Goal: Task Accomplishment & Management: Manage account settings

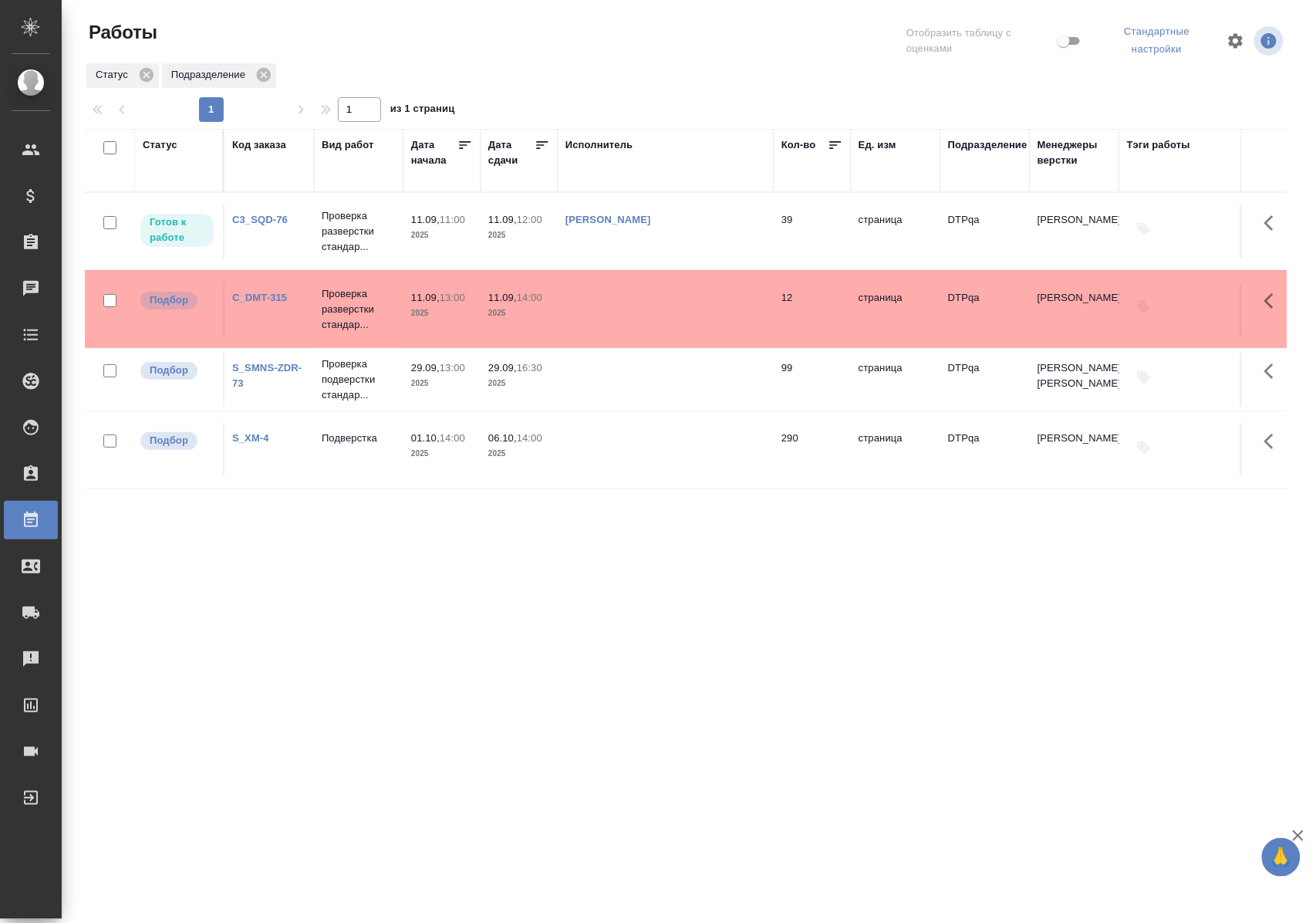
click at [159, 147] on div "Статус" at bounding box center [160, 145] width 34 height 15
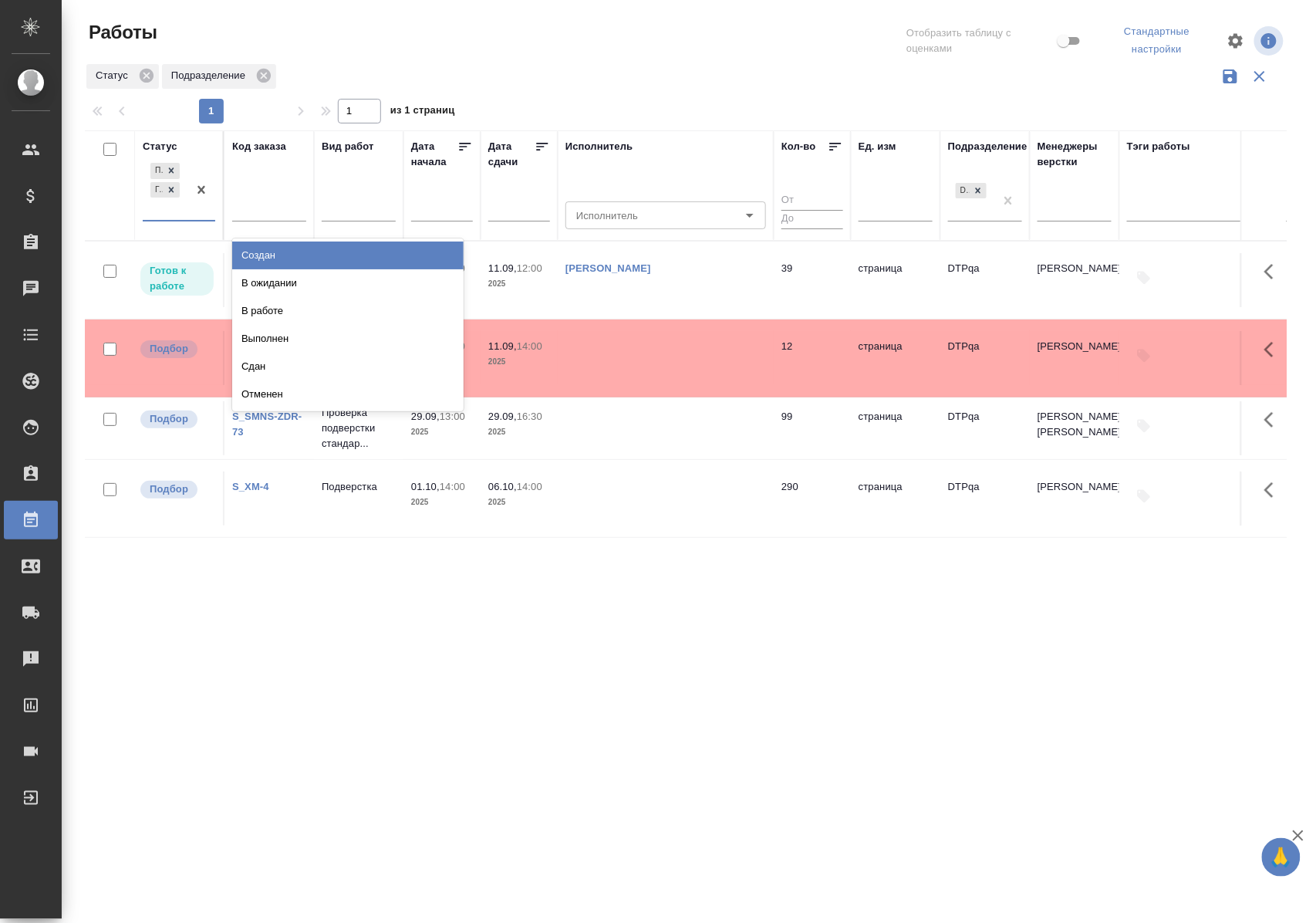
click at [181, 217] on div "Подбор Готов к работе" at bounding box center [165, 190] width 45 height 60
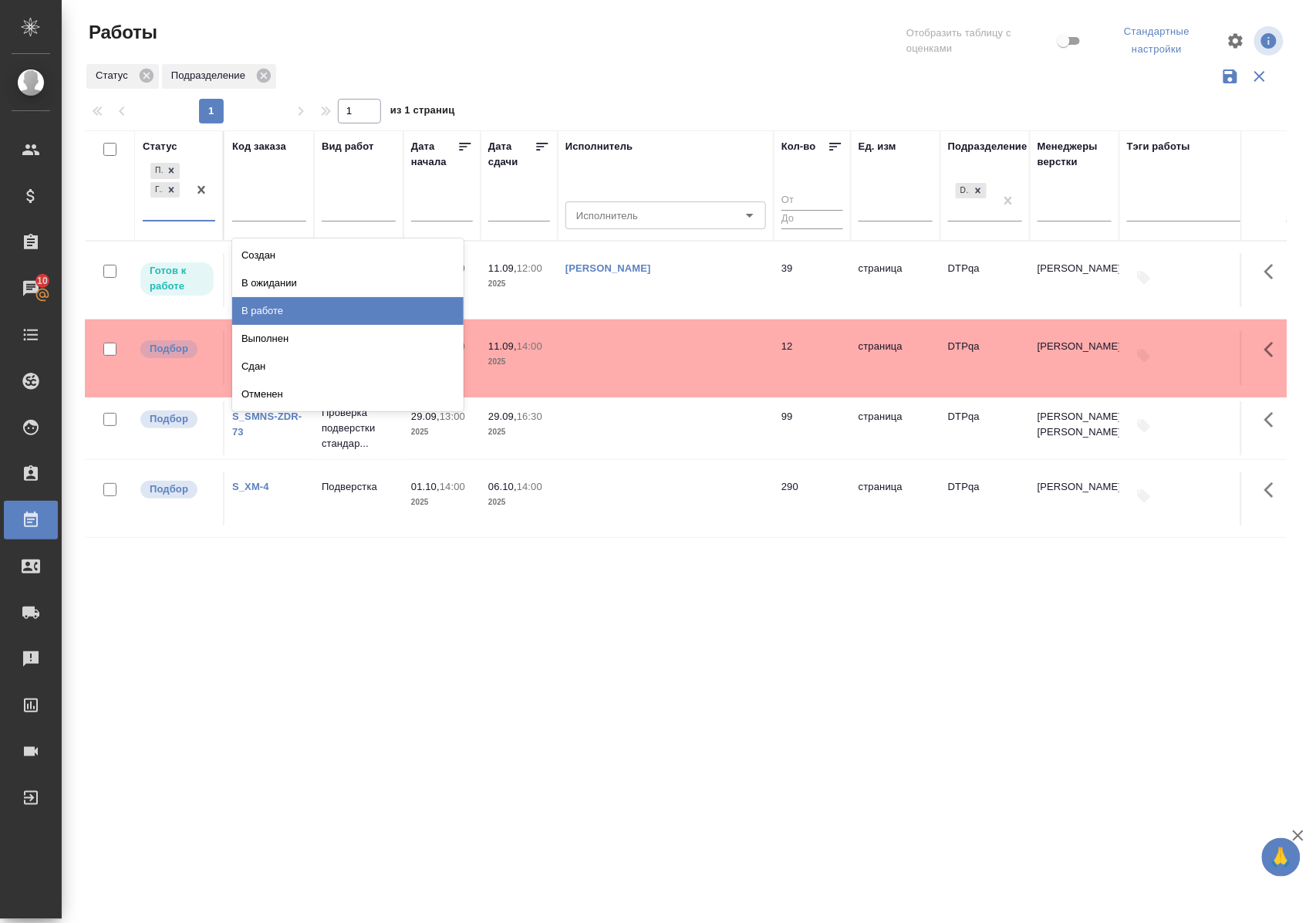
click at [256, 310] on div "В работе" at bounding box center [347, 311] width 231 height 28
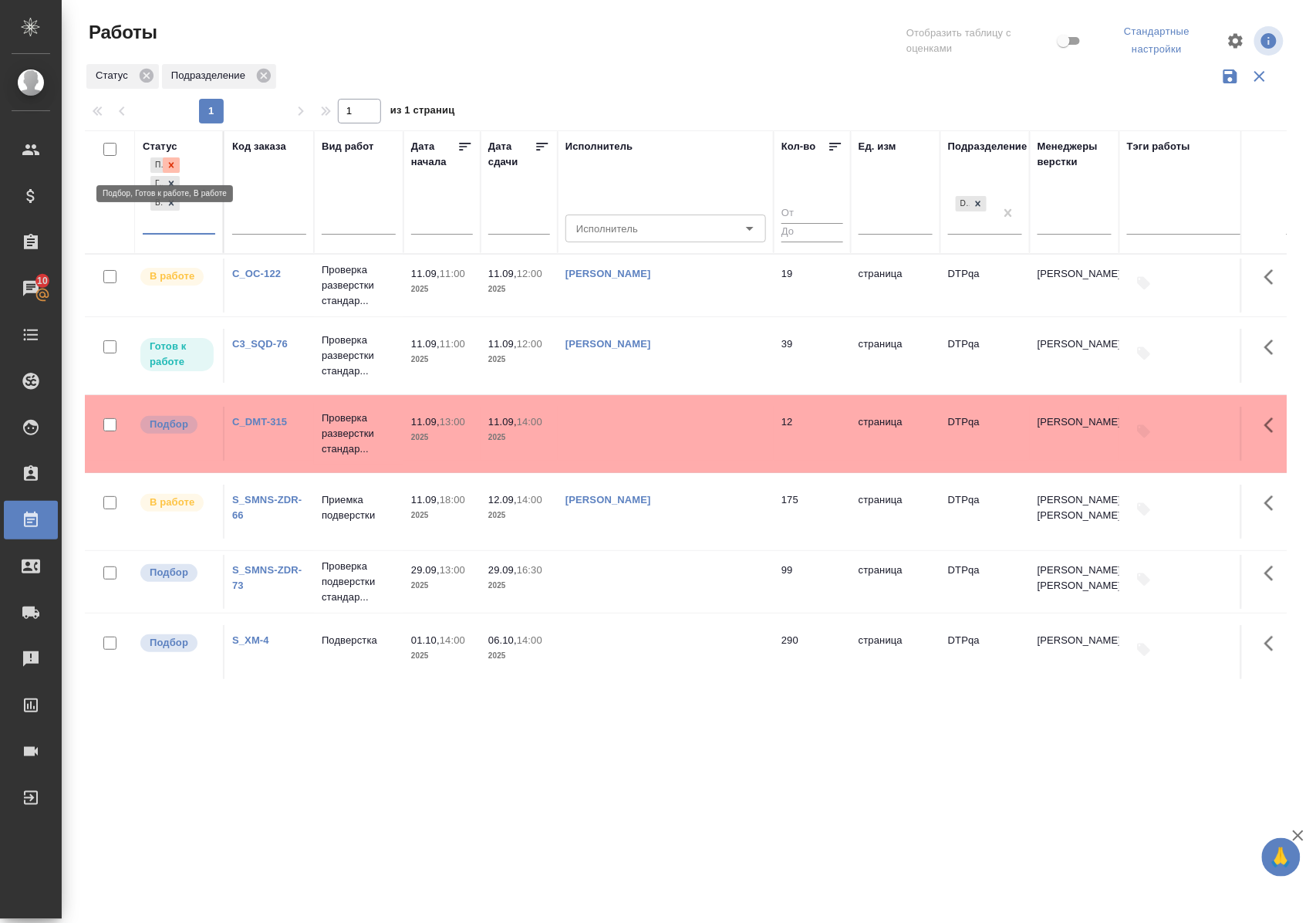
click at [176, 165] on icon at bounding box center [171, 165] width 11 height 11
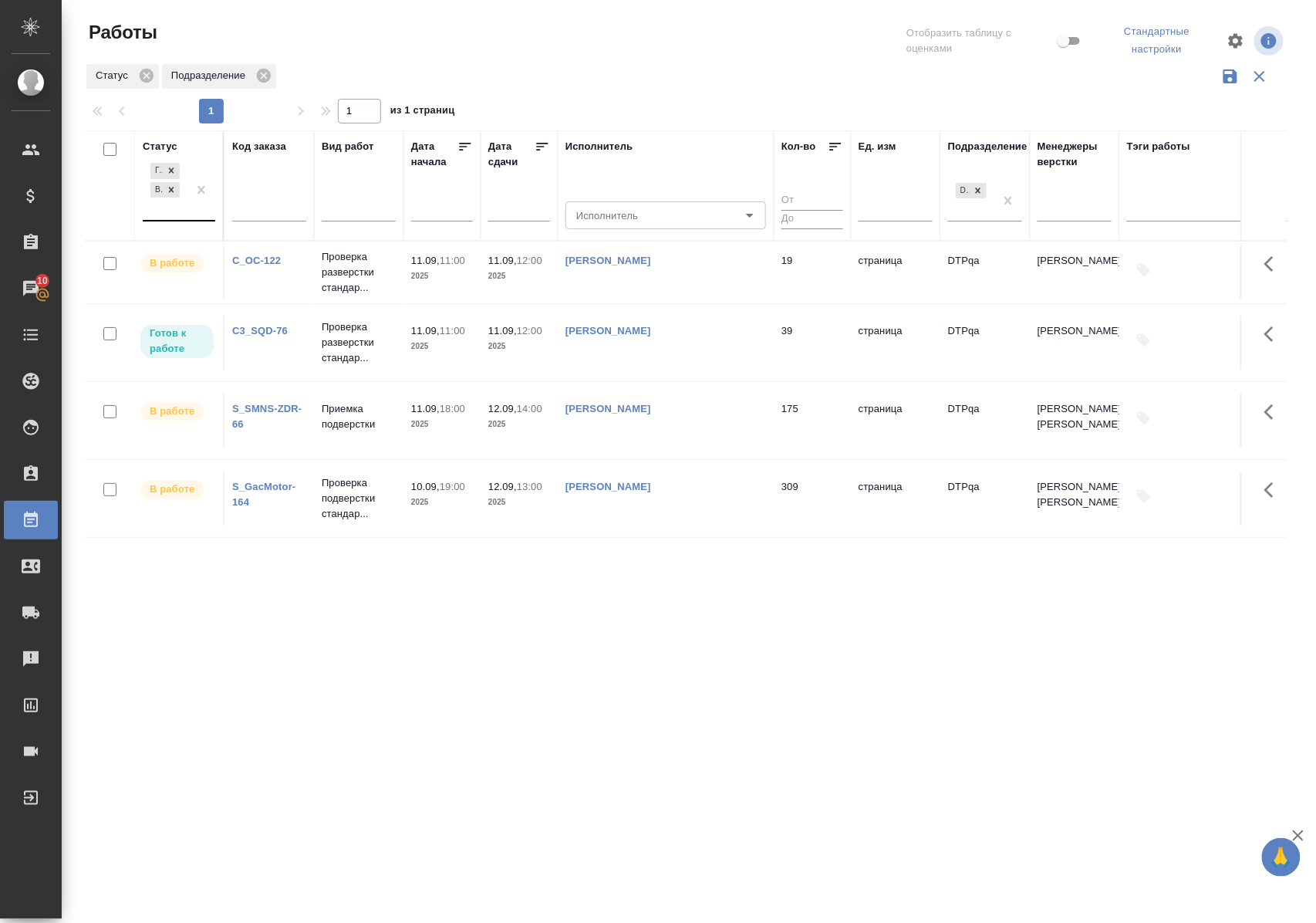
click at [173, 148] on div "Статус" at bounding box center [160, 147] width 34 height 15
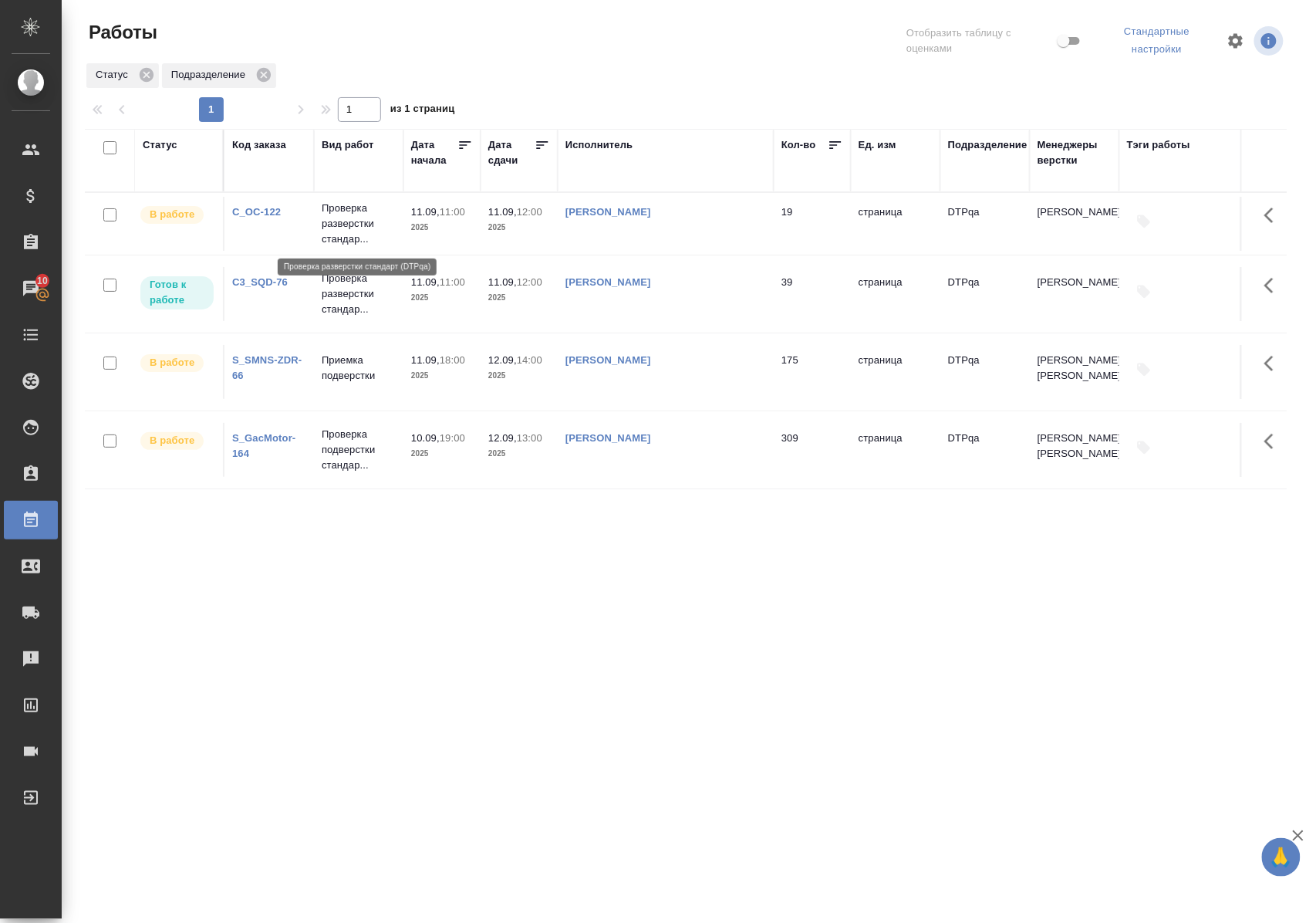
click at [352, 227] on p "Проверка разверстки стандар..." at bounding box center [358, 223] width 74 height 46
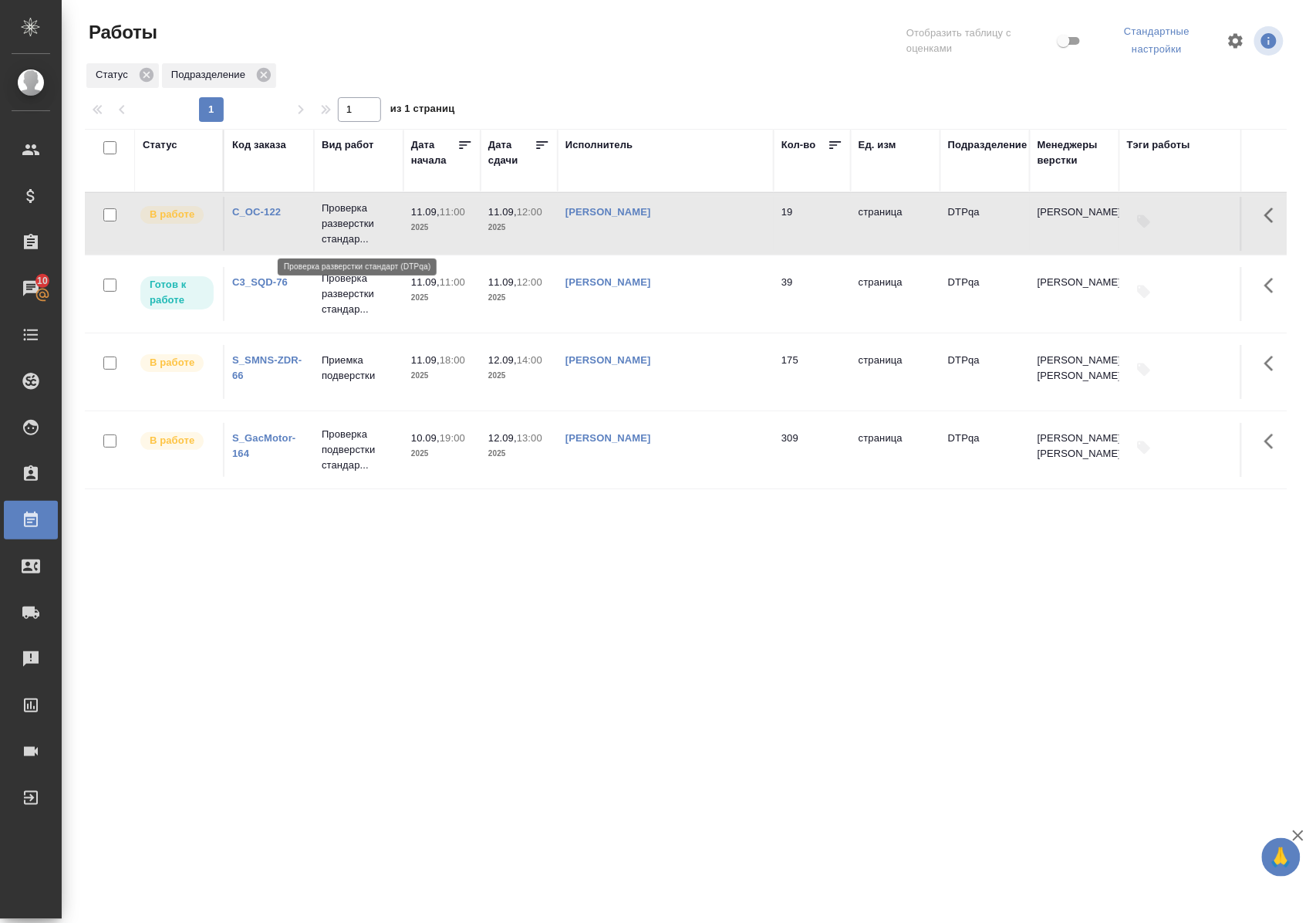
click at [352, 227] on p "Проверка разверстки стандар..." at bounding box center [358, 223] width 74 height 46
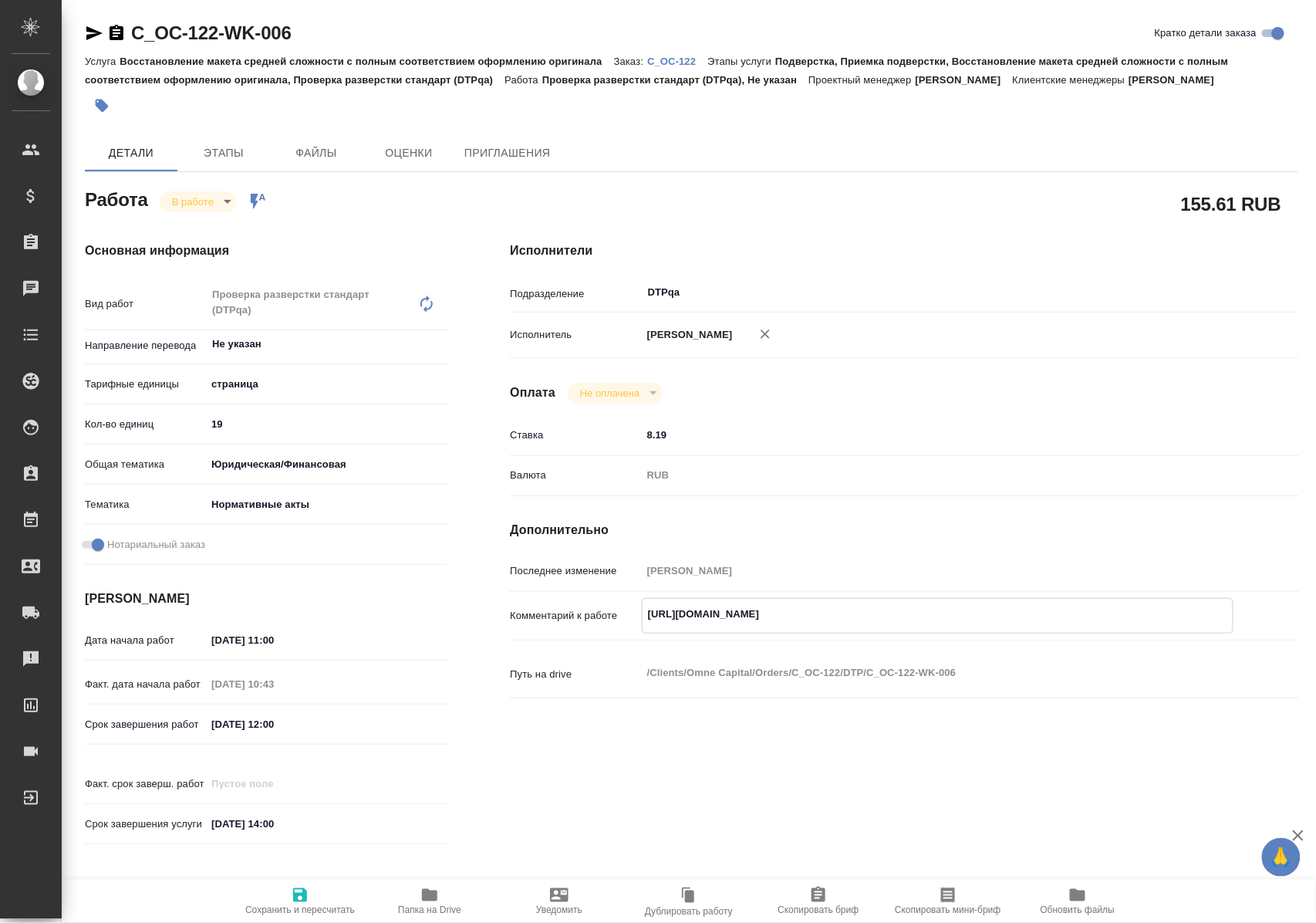
drag, startPoint x: 643, startPoint y: 630, endPoint x: 970, endPoint y: 628, distance: 327.0
click at [970, 627] on textarea "https://tera.awatera.com/Work/68c13a050acfa5f7602e29f6/" at bounding box center [938, 614] width 591 height 27
drag, startPoint x: 331, startPoint y: 29, endPoint x: 126, endPoint y: 28, distance: 205.0
click at [126, 28] on div "C_OC-122-WK-006 Кратко детали заказа" at bounding box center [692, 33] width 1215 height 25
copy link "C_OC-122-WK-006"
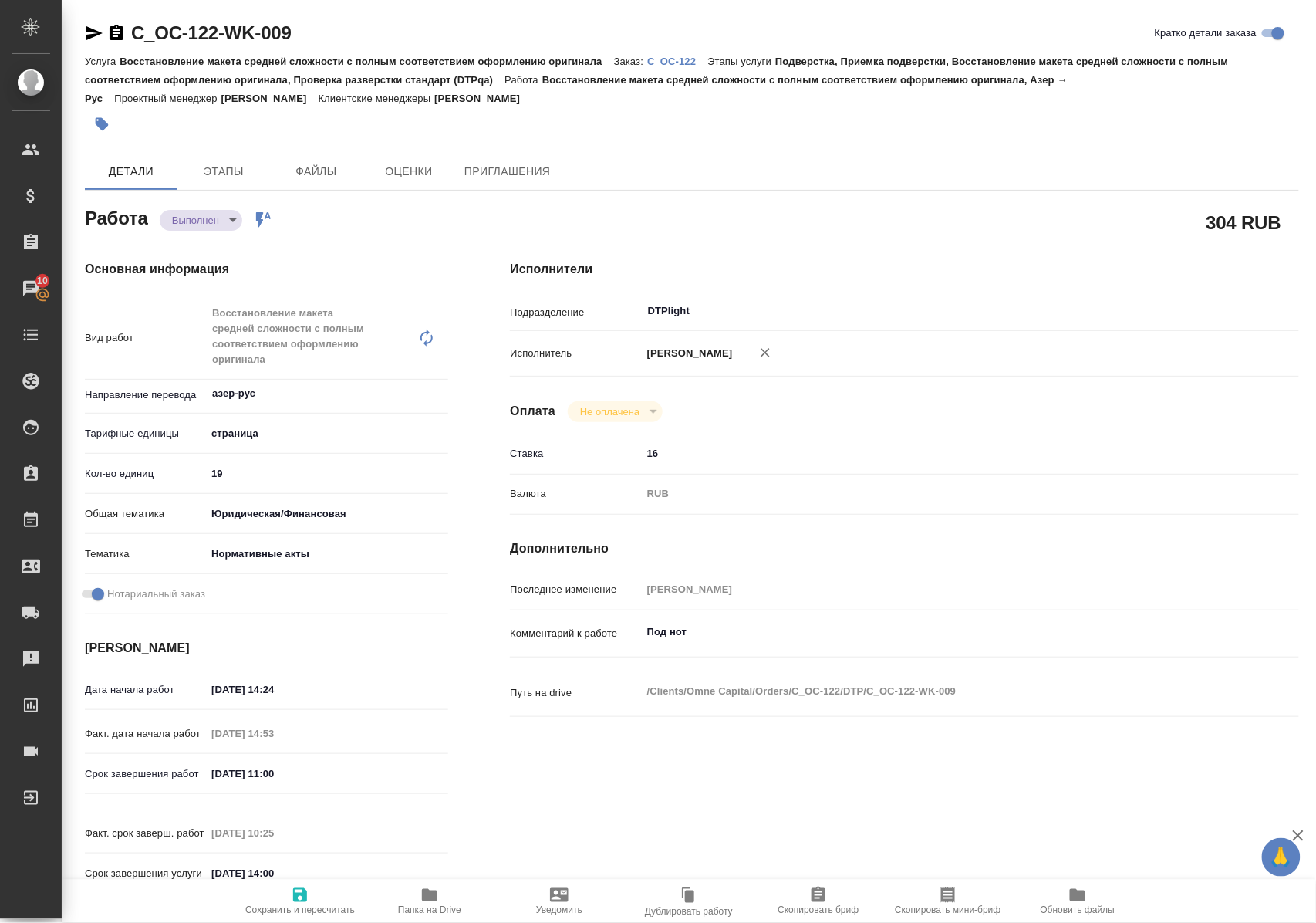
click at [426, 901] on icon "button" at bounding box center [430, 895] width 19 height 19
click at [91, 29] on icon "button" at bounding box center [95, 34] width 16 height 14
drag, startPoint x: 338, startPoint y: 33, endPoint x: 136, endPoint y: 33, distance: 202.0
click at [136, 33] on div "C_OC-122-WK-009 Кратко детали заказа" at bounding box center [692, 33] width 1215 height 25
copy link "C_OC-122-WK-009"
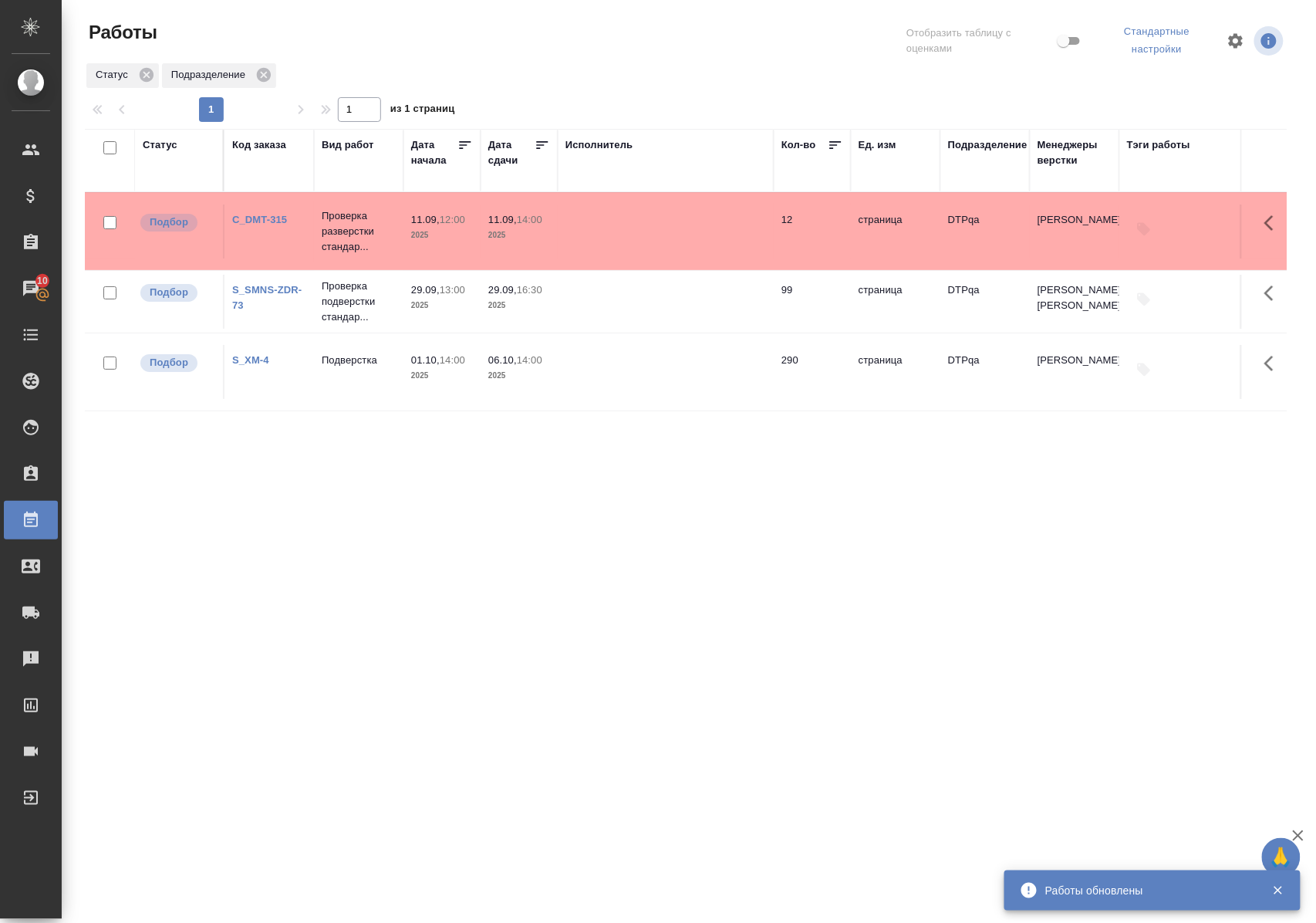
click at [267, 217] on link "C_DMT-315" at bounding box center [260, 219] width 55 height 11
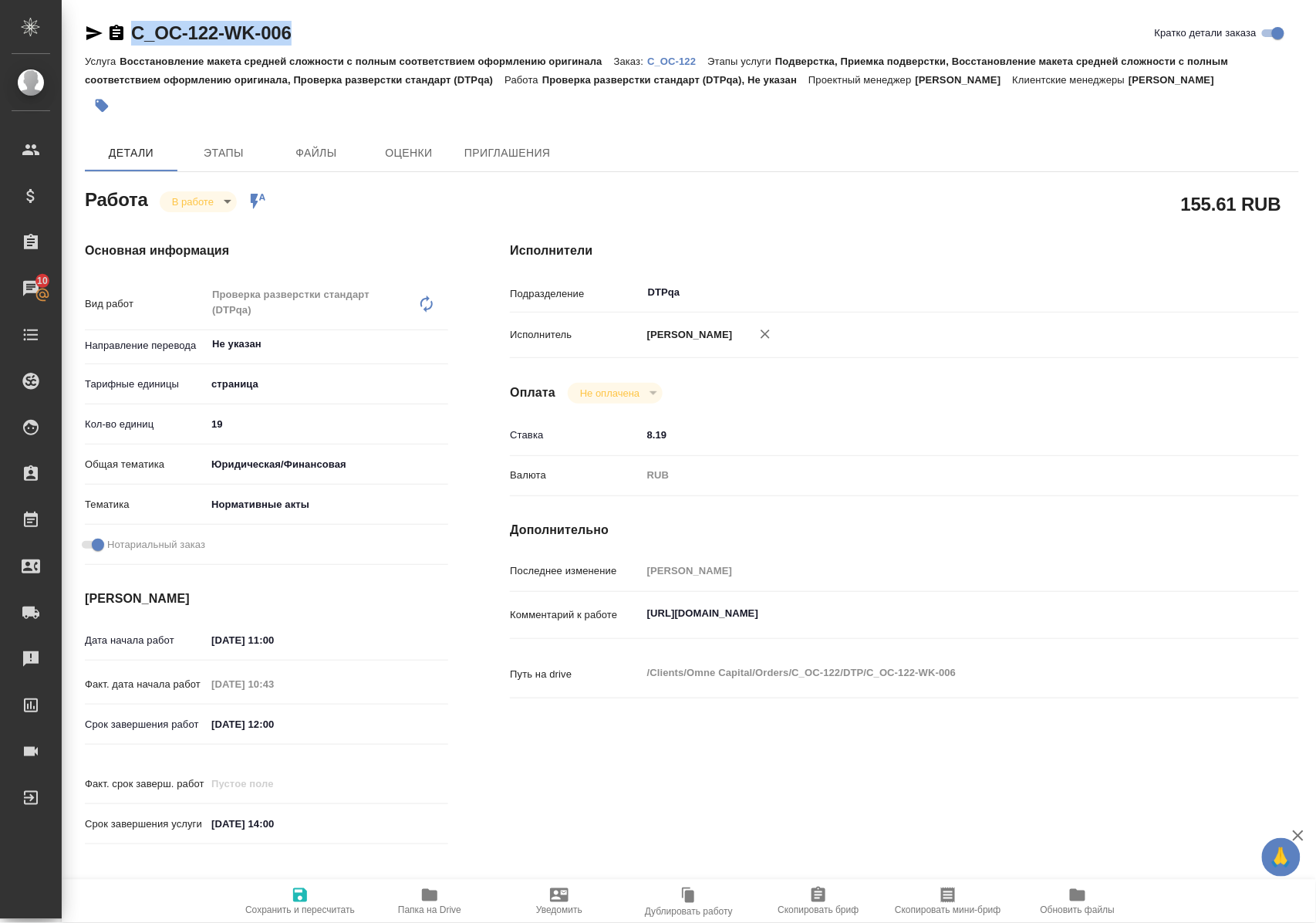
click at [435, 893] on icon "button" at bounding box center [430, 895] width 15 height 12
click at [83, 38] on div "C_OC-122-WK-006 Кратко детали заказа Услуга Восстановление макета средней сложн…" at bounding box center [692, 673] width 1232 height 1347
click at [90, 32] on icon "button" at bounding box center [95, 34] width 16 height 14
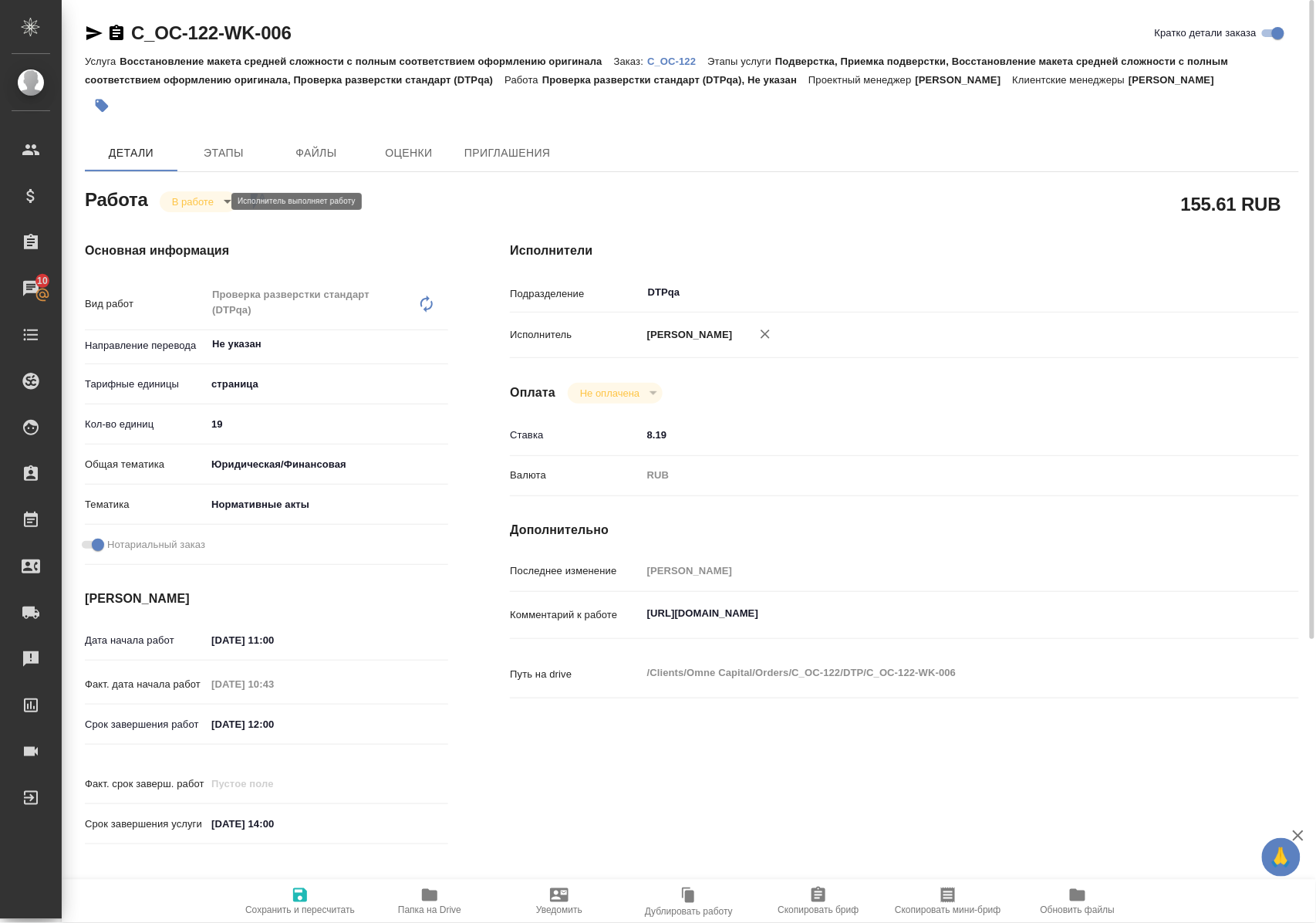
click at [217, 200] on body "🙏 .cls-1 fill:#fff; AWATERA Polushina Alena Клиенты Спецификации Заказы 10 Чаты…" at bounding box center [658, 462] width 1316 height 923
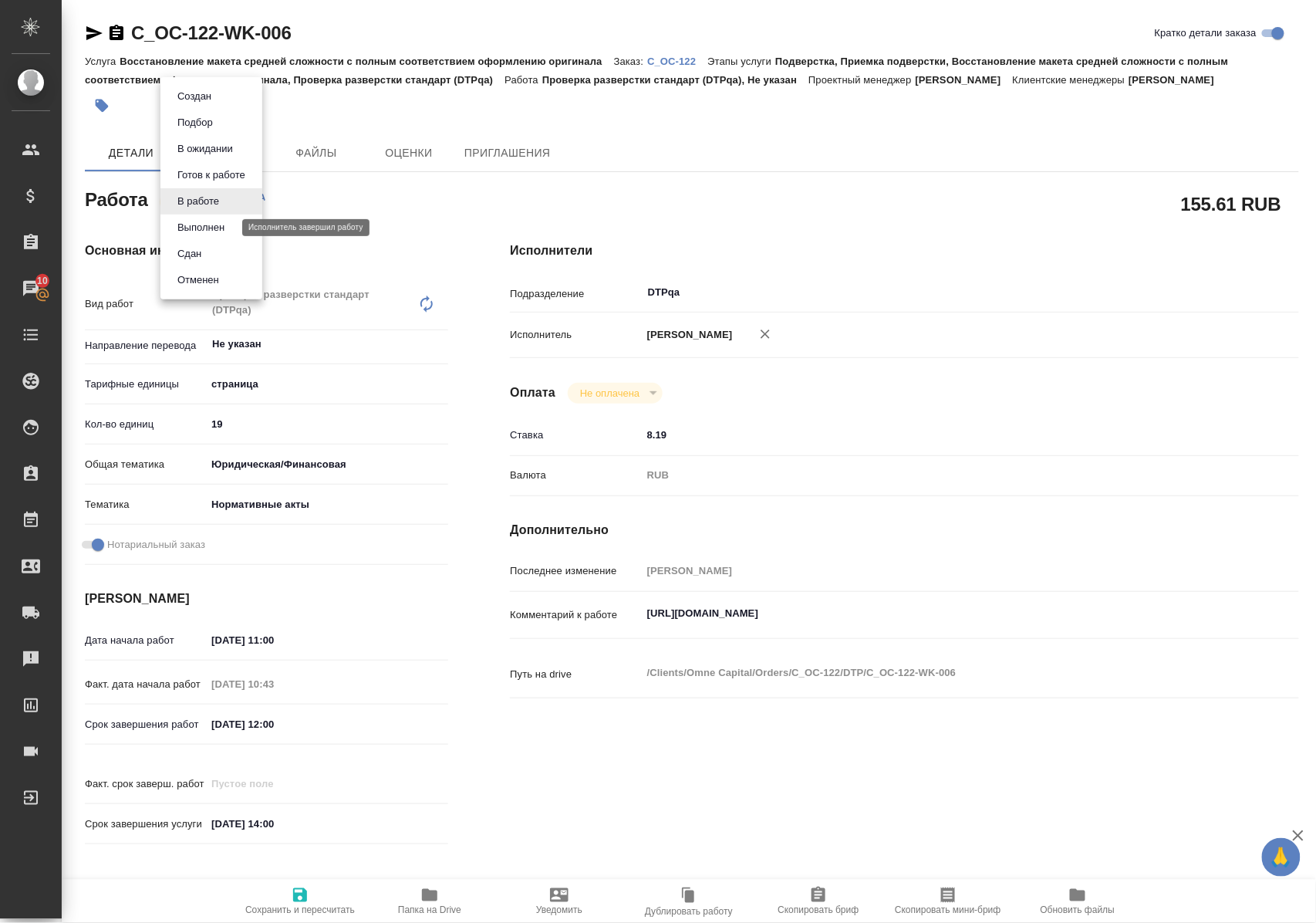
click at [211, 223] on button "Выполнен" at bounding box center [201, 228] width 57 height 17
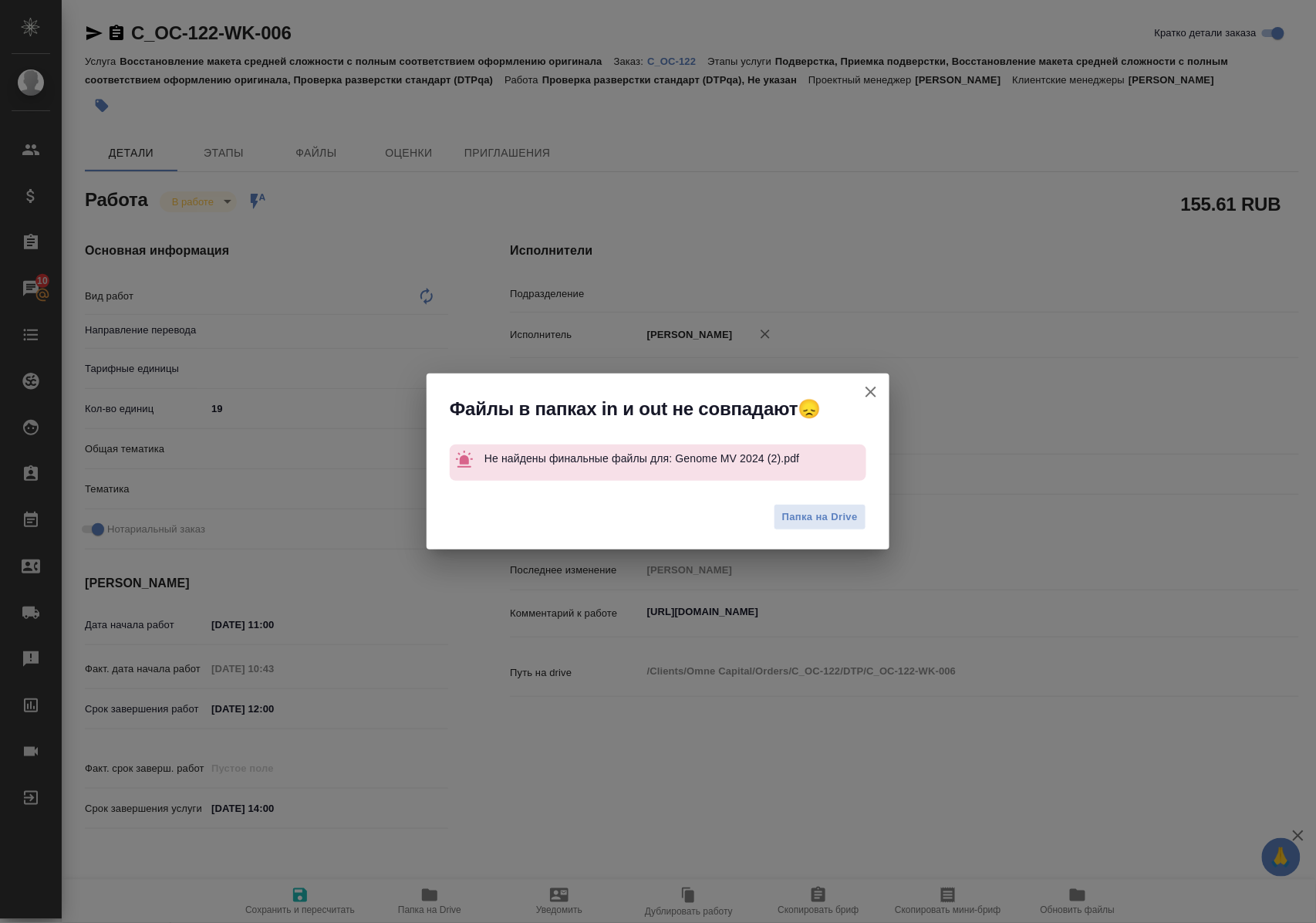
type input "DTPqa"
type textarea "x"
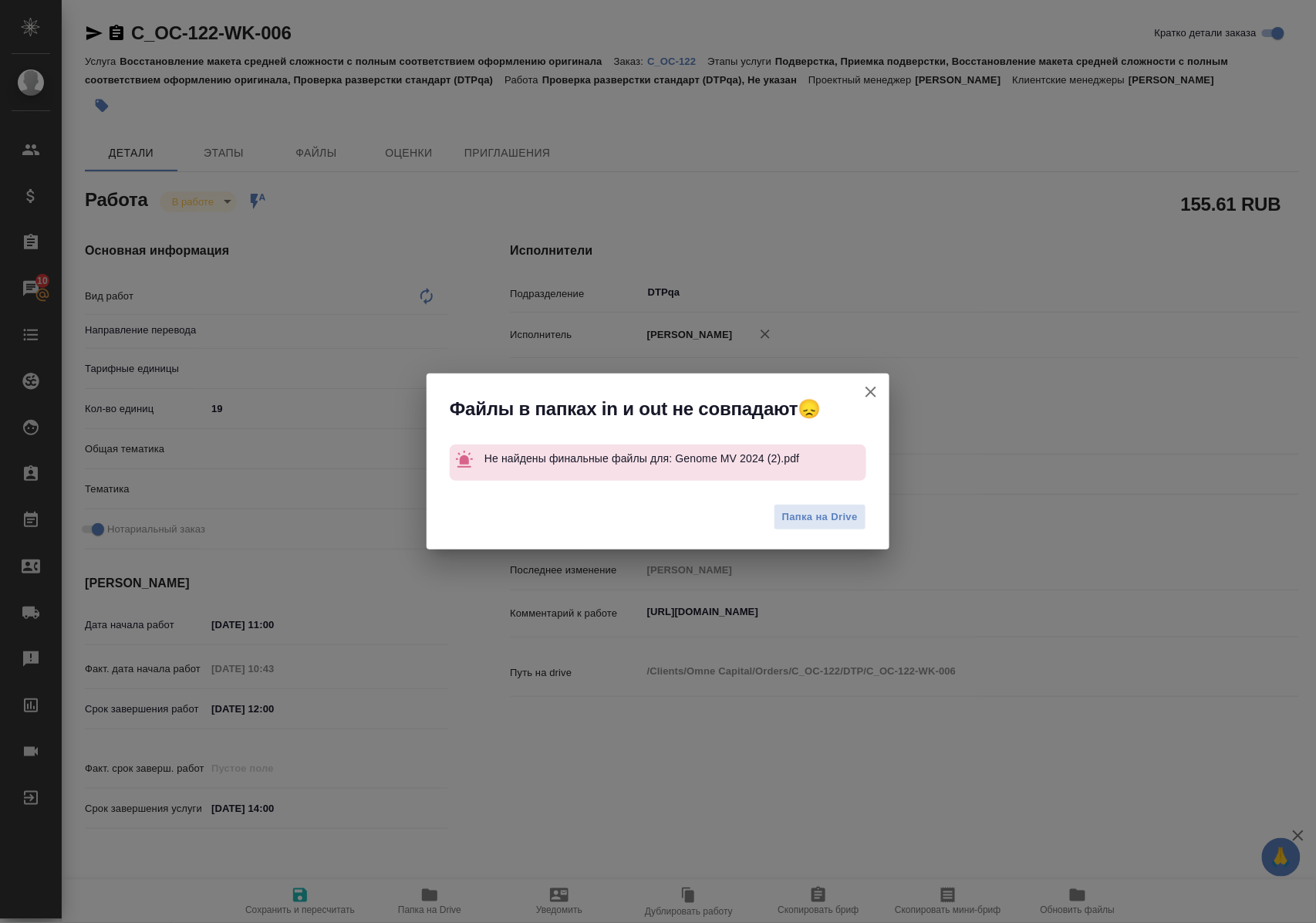
type textarea "Проверка разверстки стандарт (DTPqa)"
type textarea "x"
type input "Не указан"
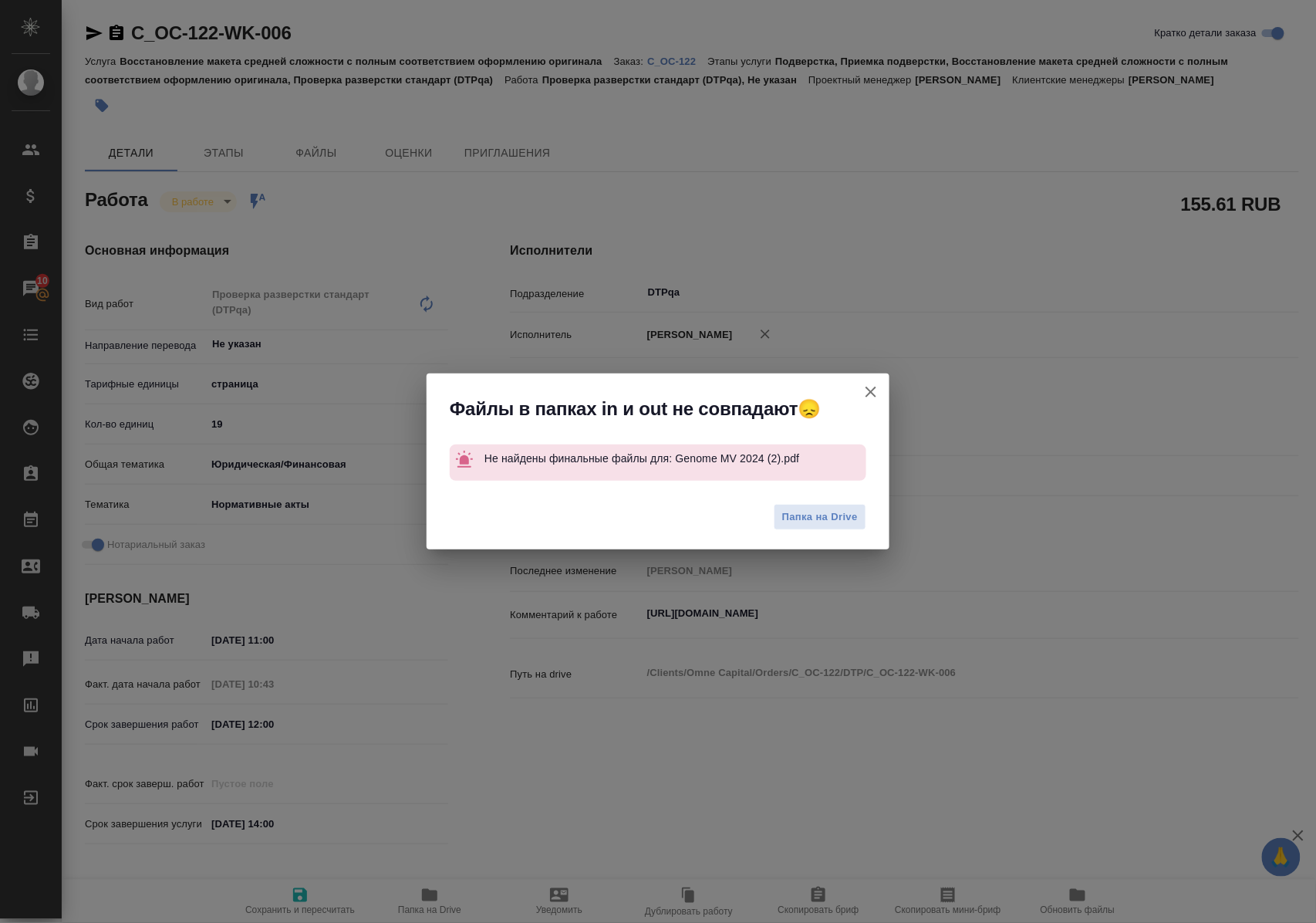
type textarea "x"
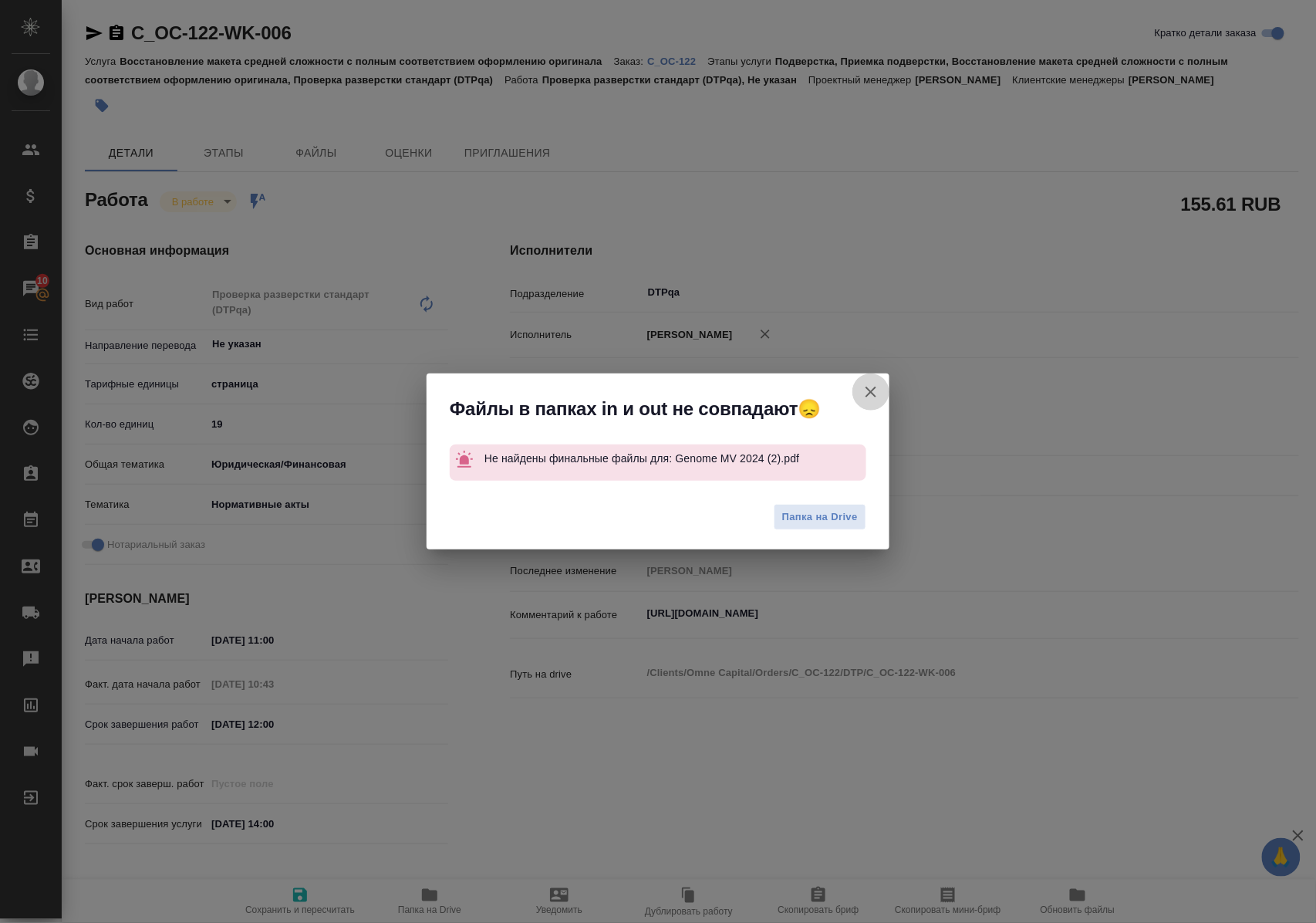
click at [869, 389] on icon "button" at bounding box center [871, 392] width 11 height 11
type textarea "x"
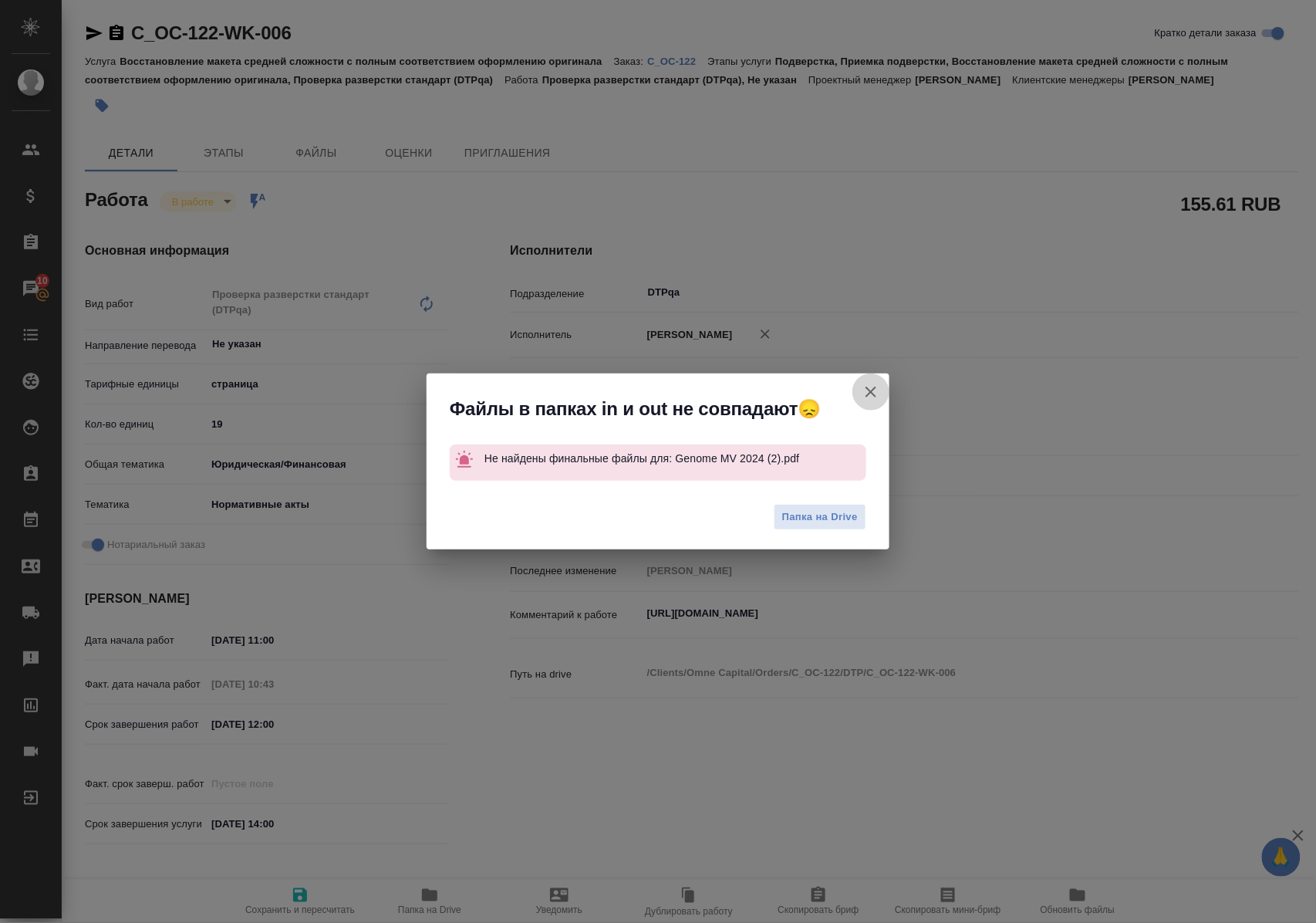
type textarea "x"
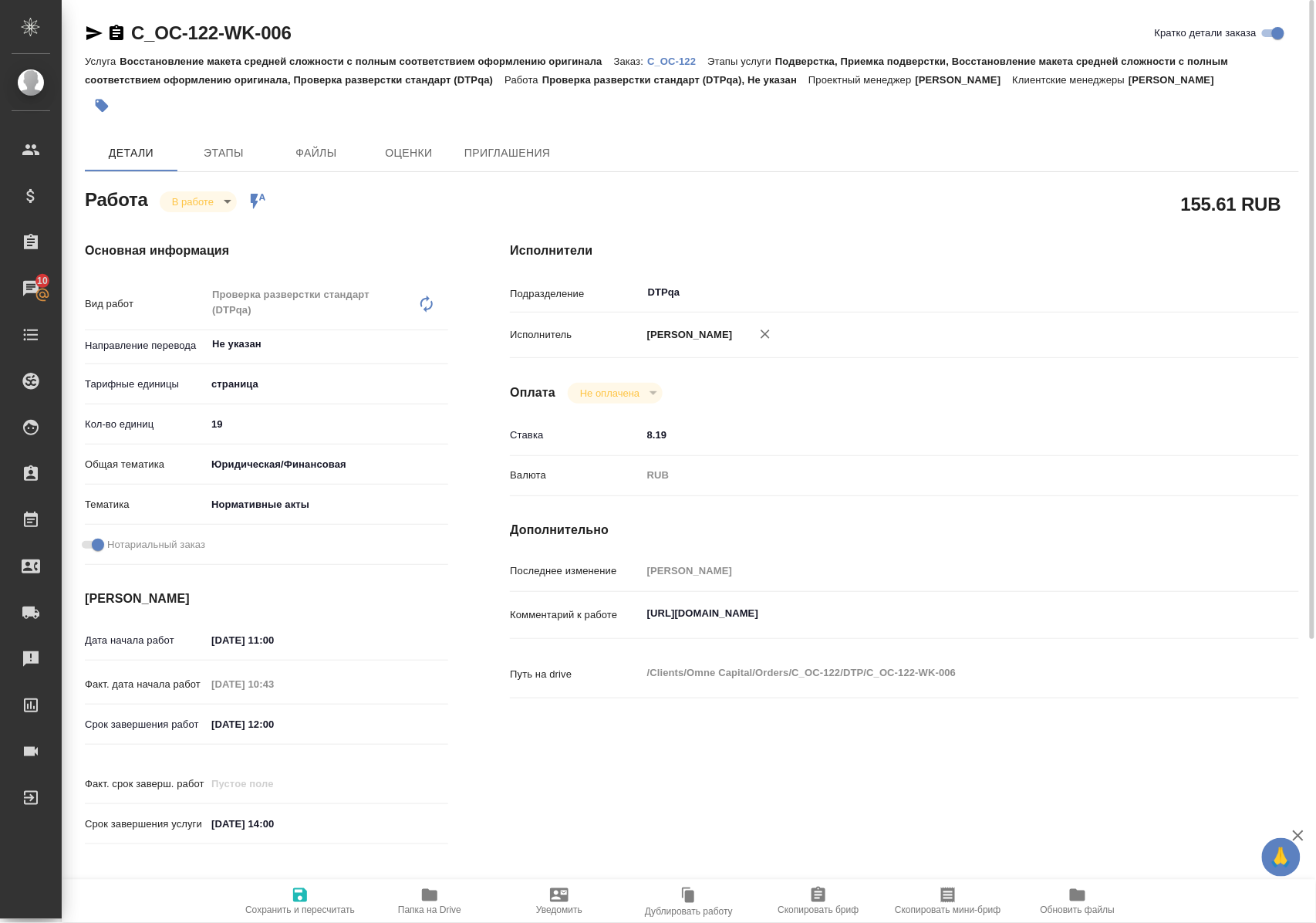
click at [682, 60] on p "C_OC-122" at bounding box center [677, 61] width 60 height 11
click at [229, 201] on body "🙏 .cls-1 fill:#fff; AWATERA Polushina Alena Клиенты Спецификации Заказы 10 Чаты…" at bounding box center [658, 462] width 1316 height 923
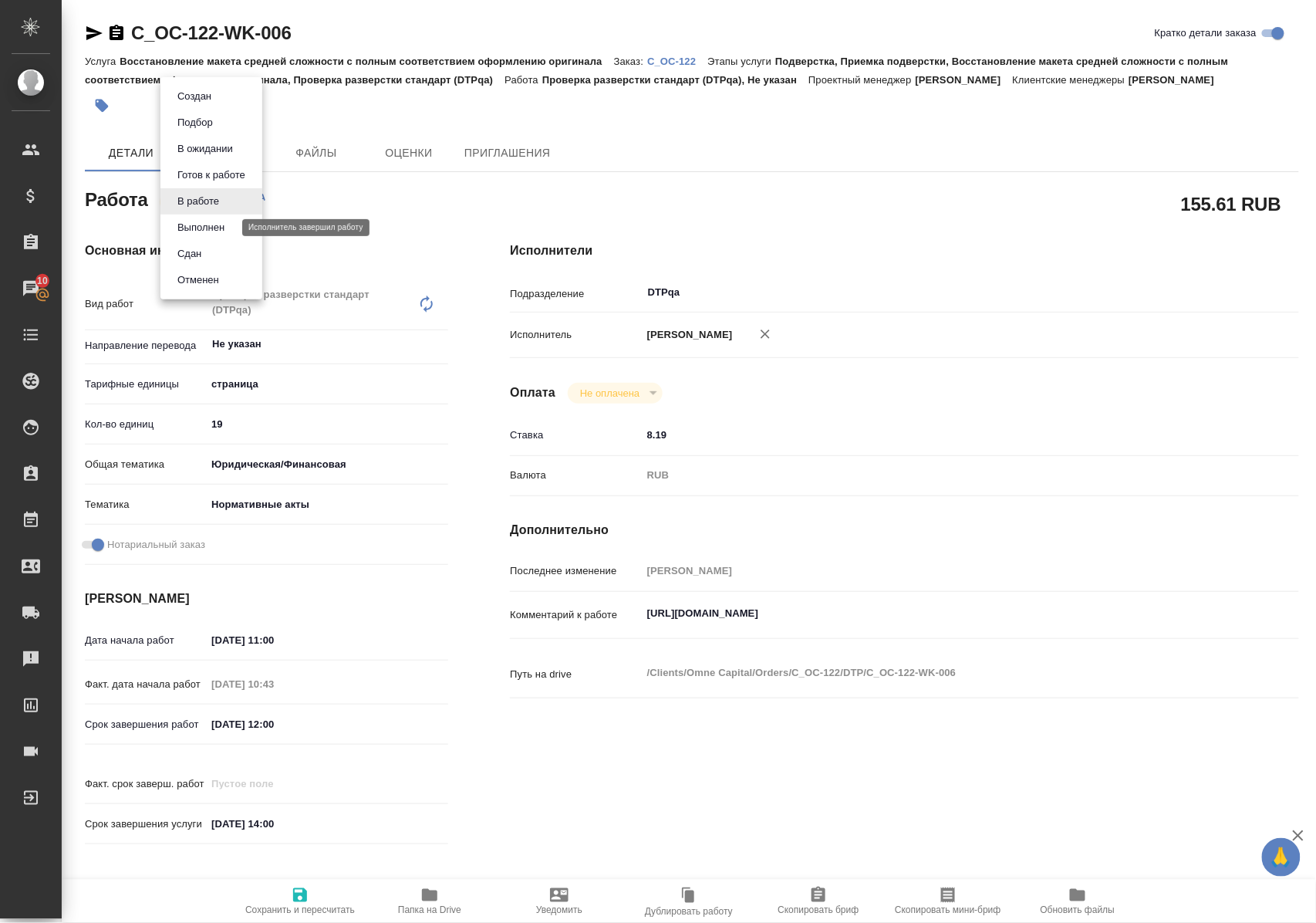
click at [225, 229] on button "Выполнен" at bounding box center [201, 228] width 57 height 17
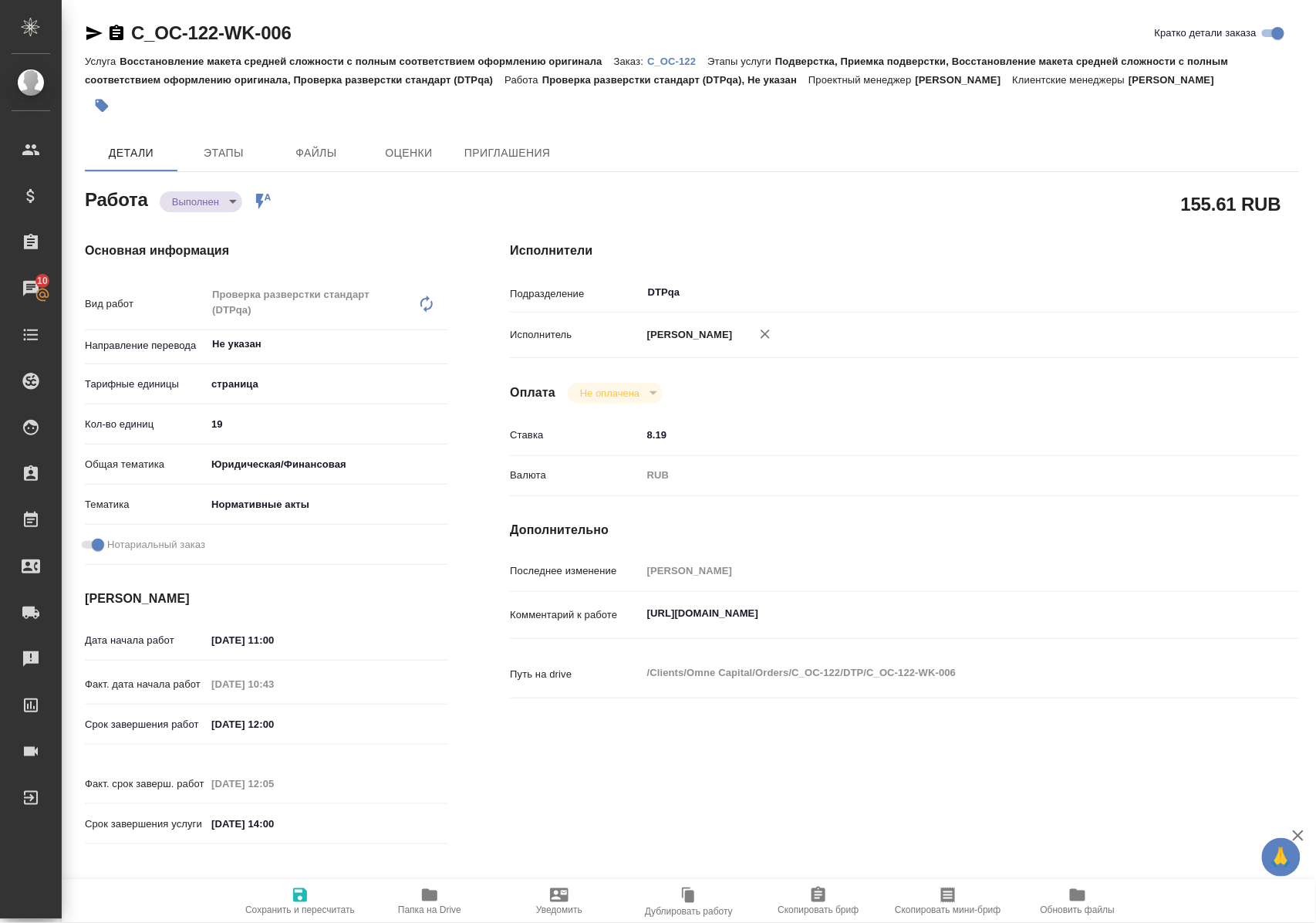
type textarea "x"
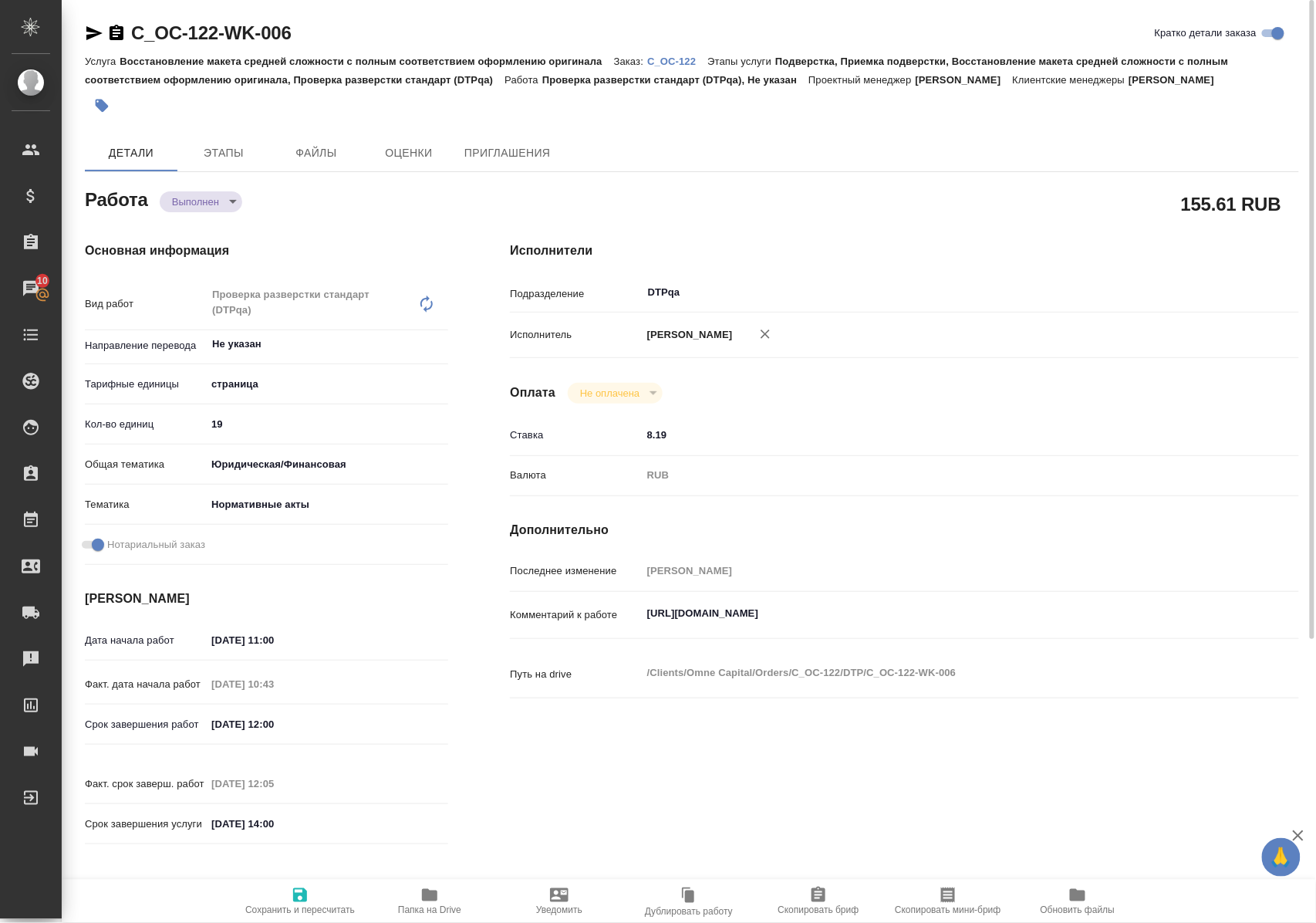
type textarea "x"
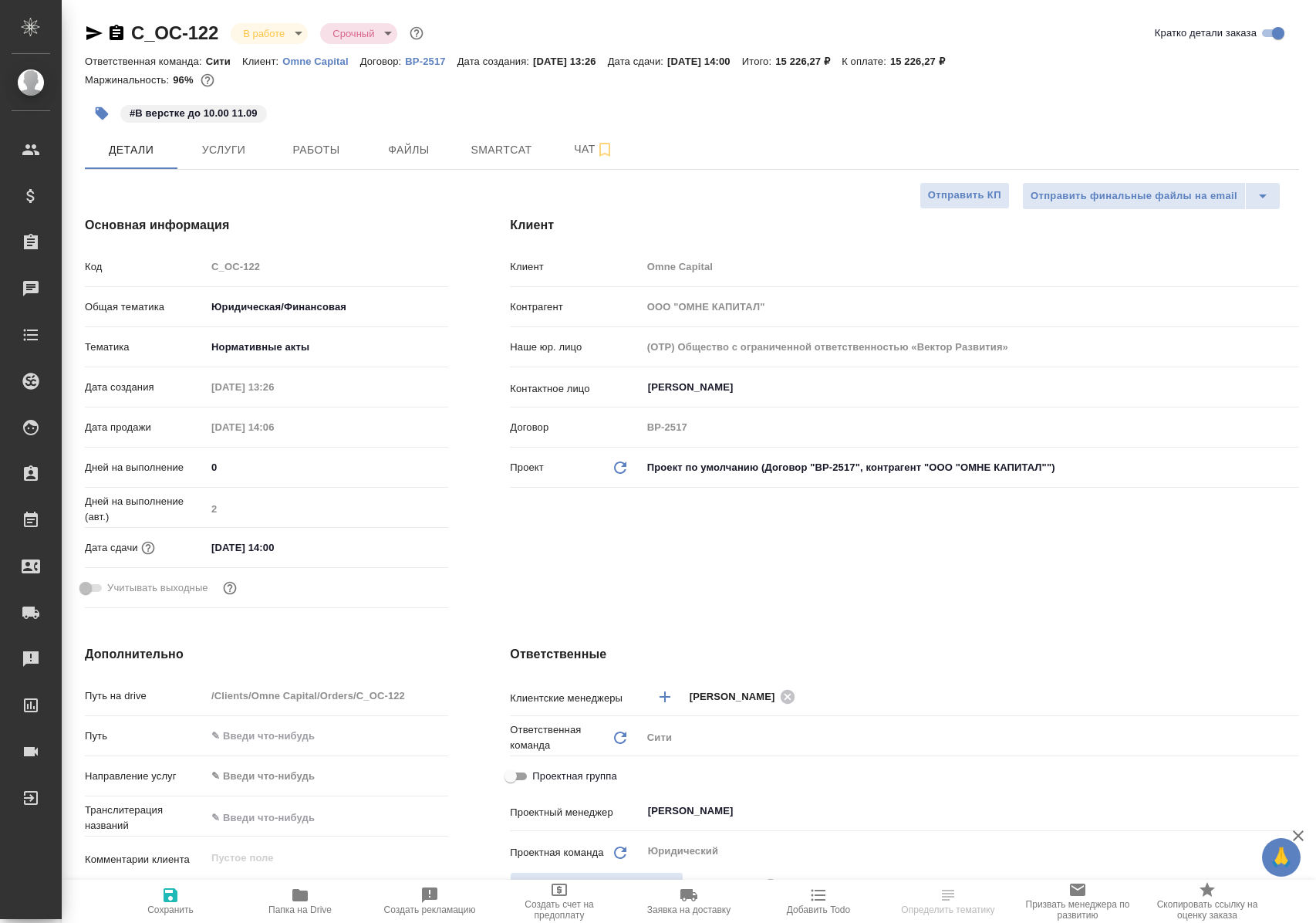
select select "RU"
click at [338, 150] on span "Работы" at bounding box center [316, 150] width 74 height 19
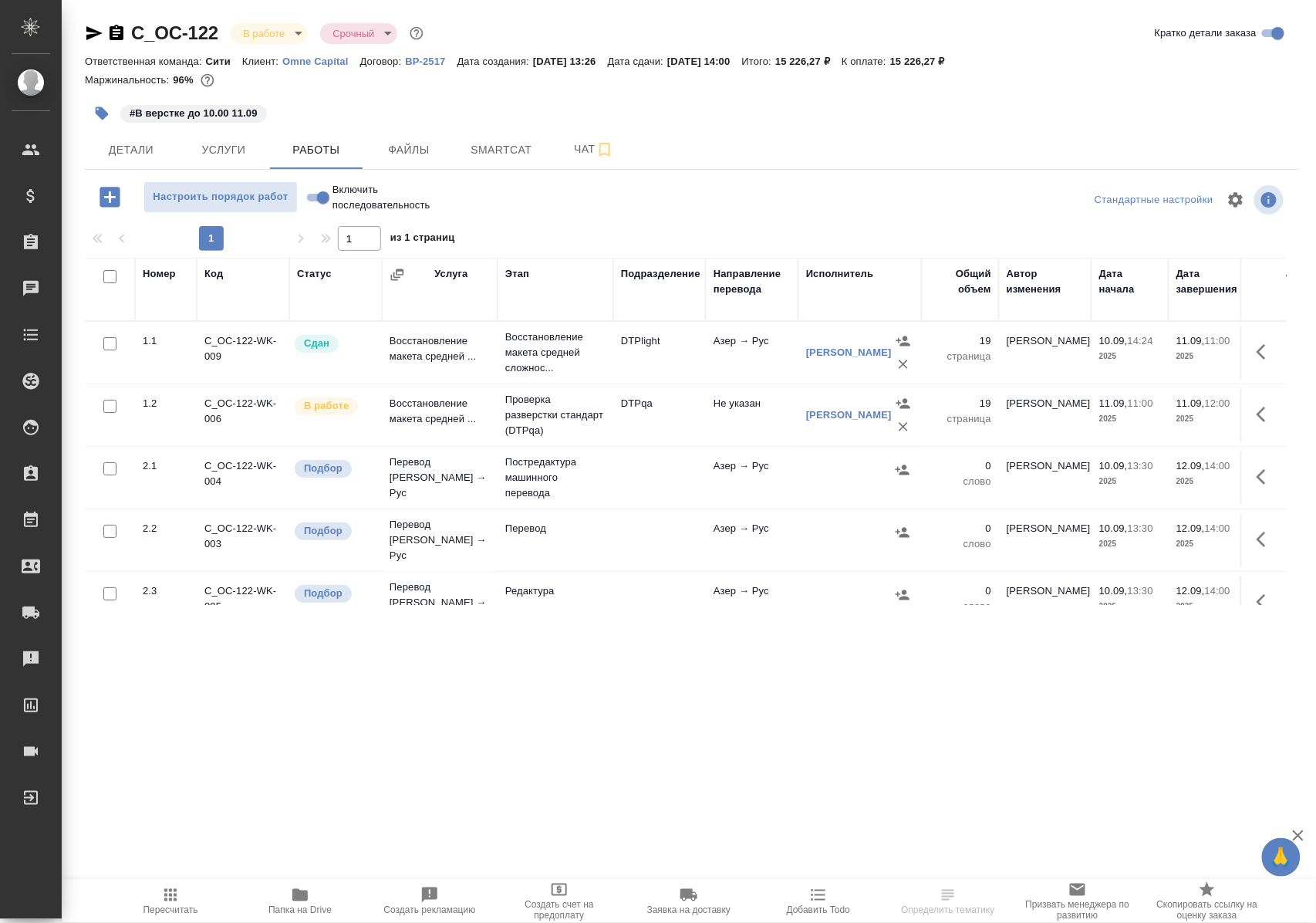
click at [312, 202] on input "Включить последовательность" at bounding box center [323, 198] width 56 height 19
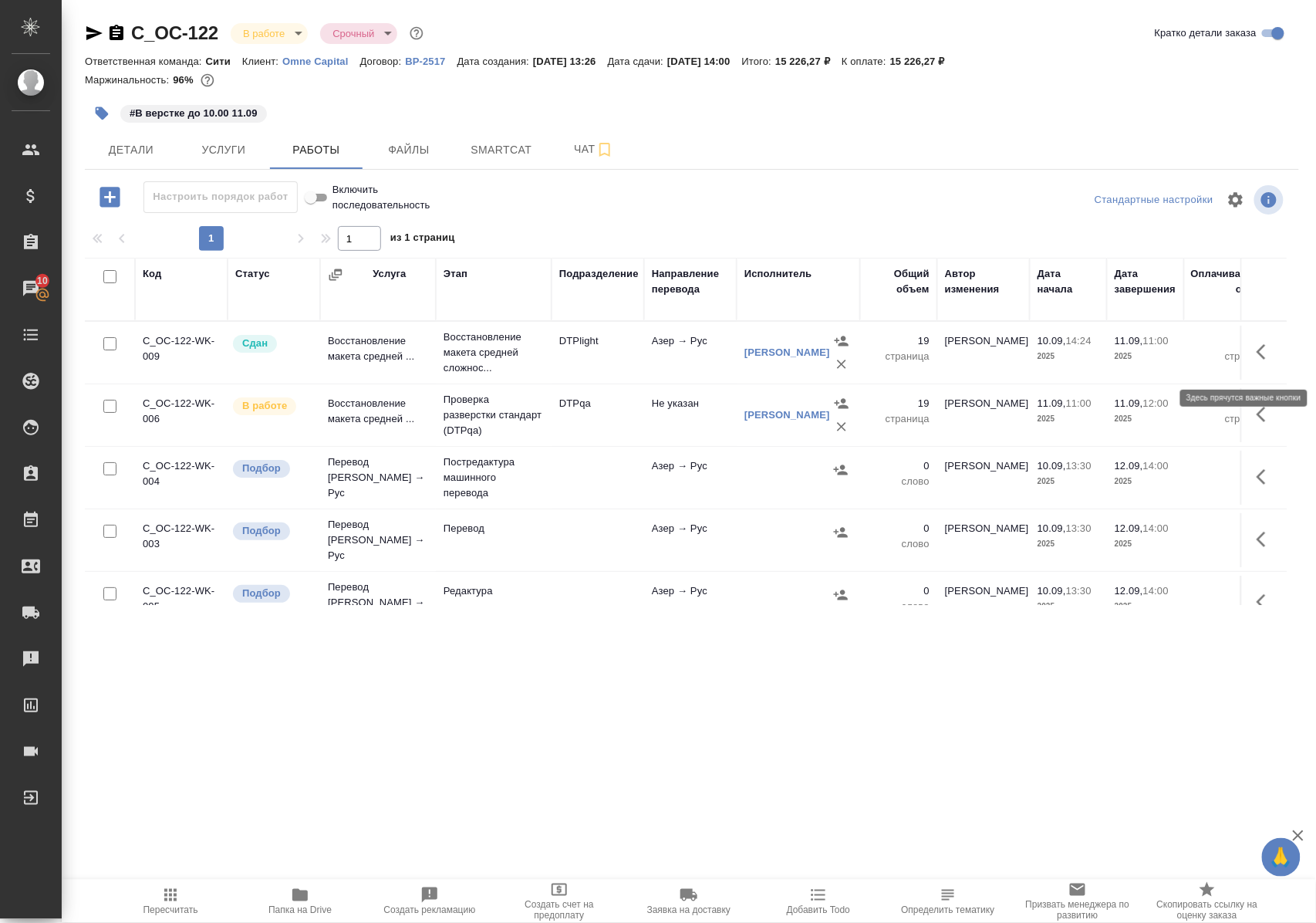
click at [1257, 361] on icon "button" at bounding box center [1266, 352] width 19 height 19
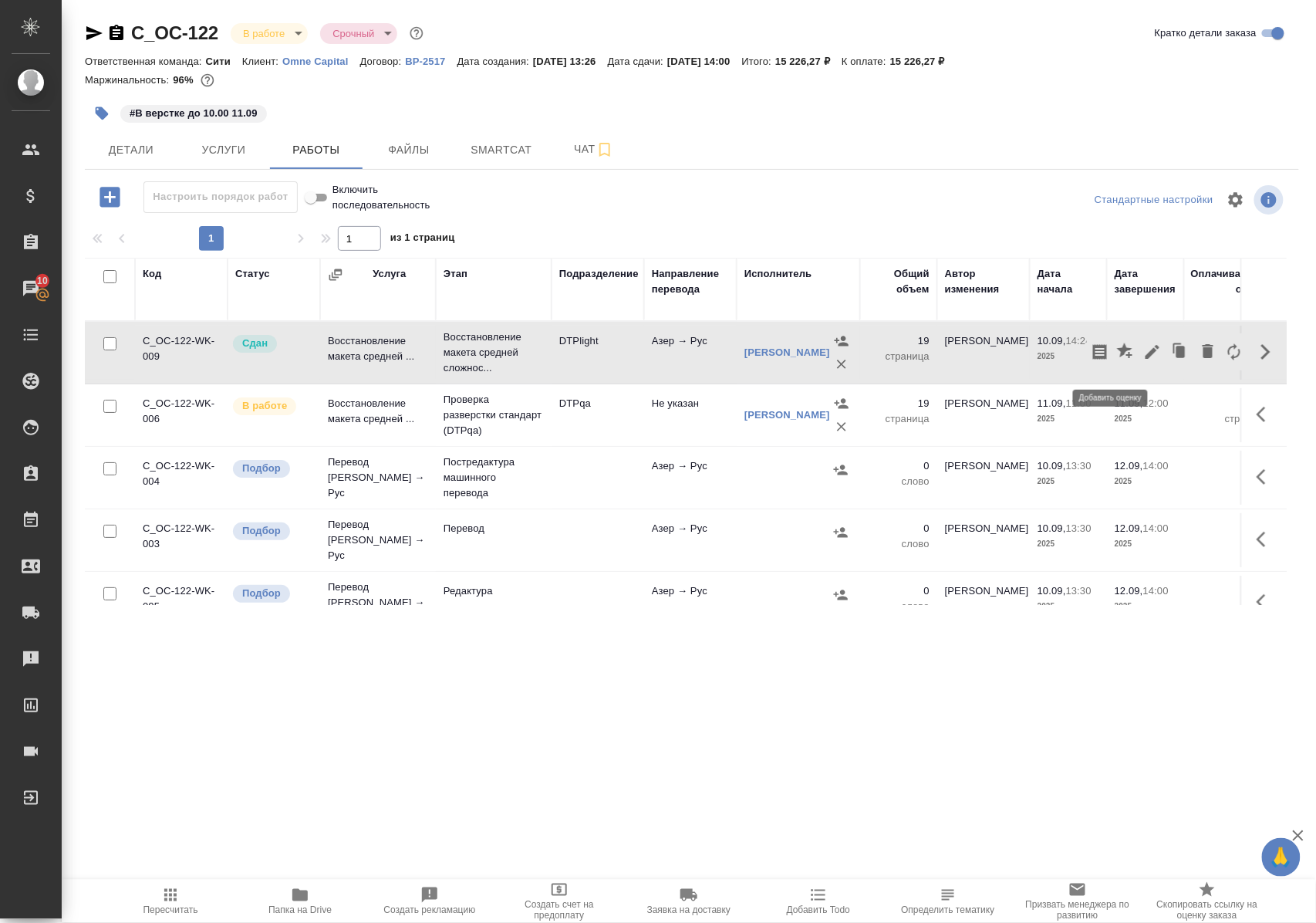
click at [1117, 356] on icon "button" at bounding box center [1125, 351] width 15 height 15
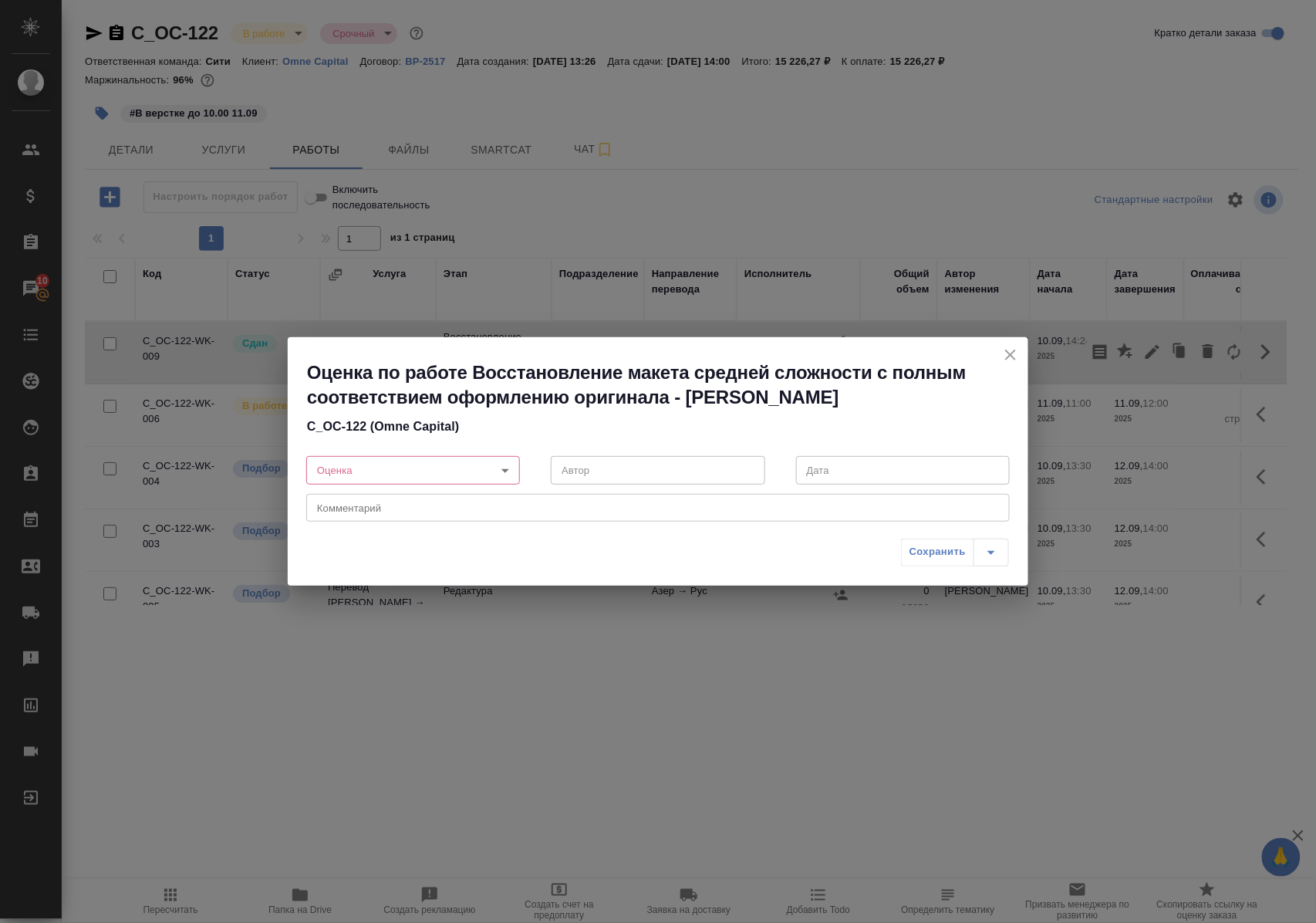
click at [504, 466] on body "🙏 .cls-1 fill:#fff; AWATERA Polushina Alena Клиенты Спецификации Заказы 10 Чаты…" at bounding box center [658, 462] width 1316 height 923
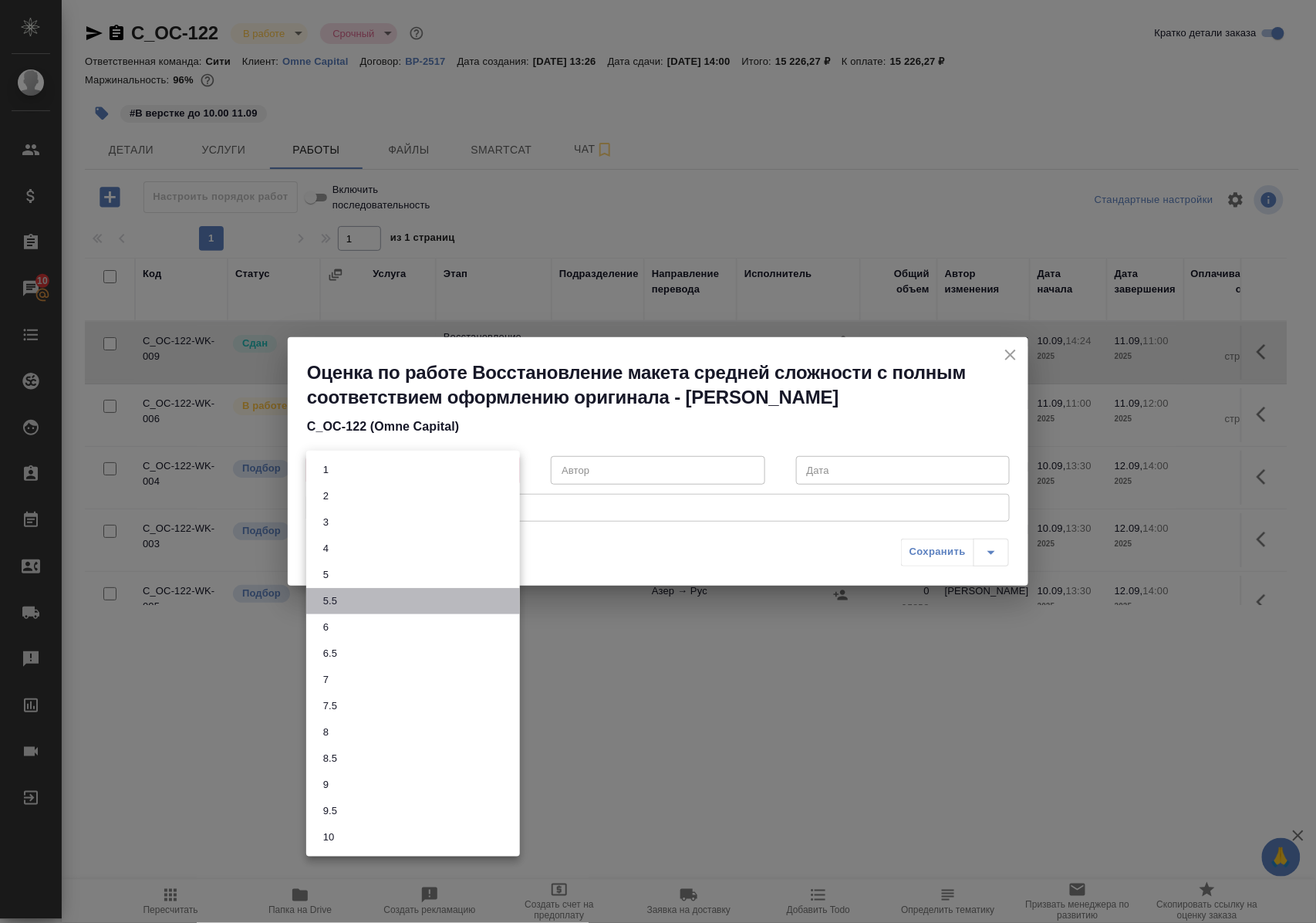
click at [349, 607] on li "5.5" at bounding box center [413, 601] width 214 height 27
type input "5.5"
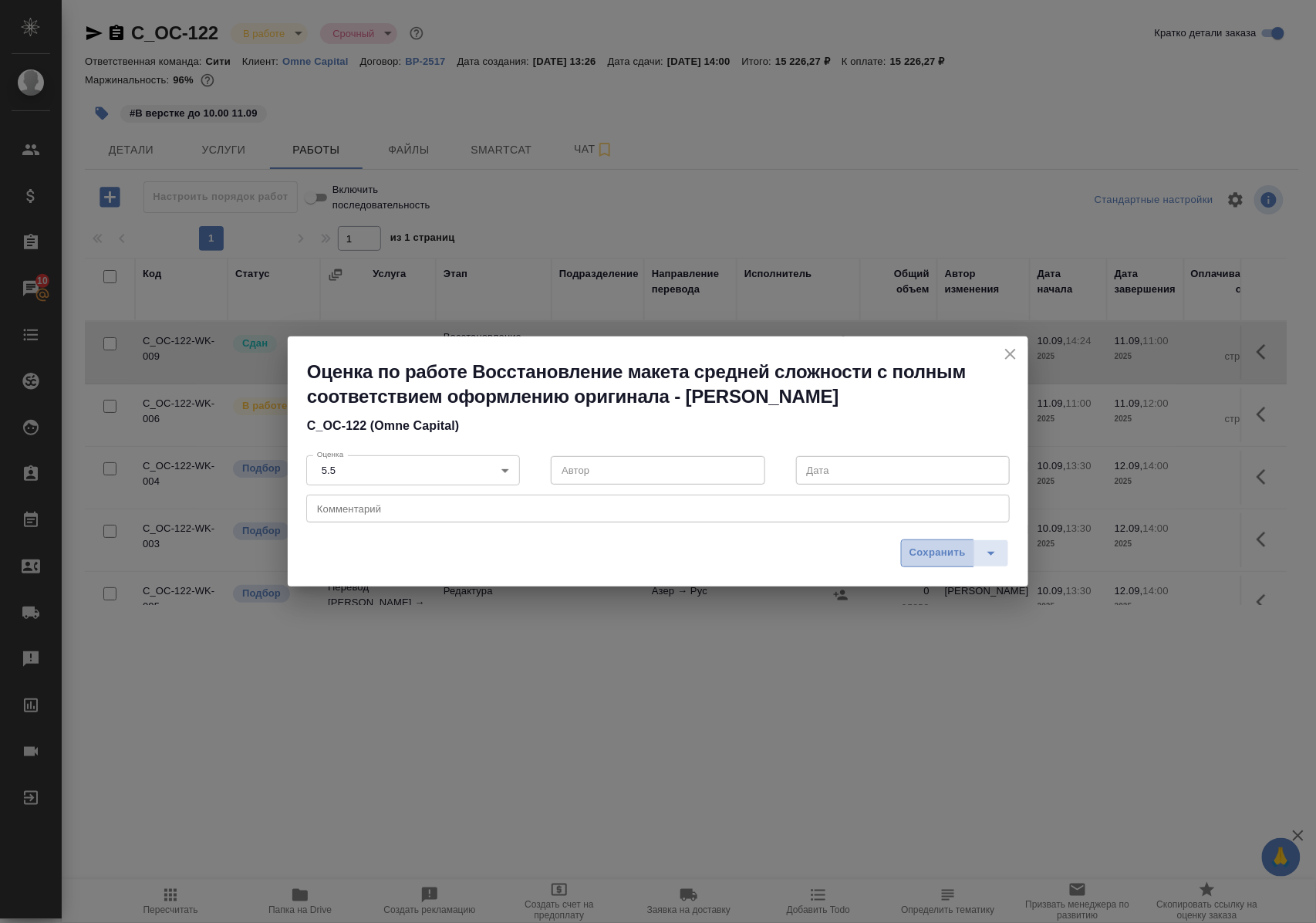
click at [915, 551] on span "Сохранить" at bounding box center [938, 553] width 57 height 18
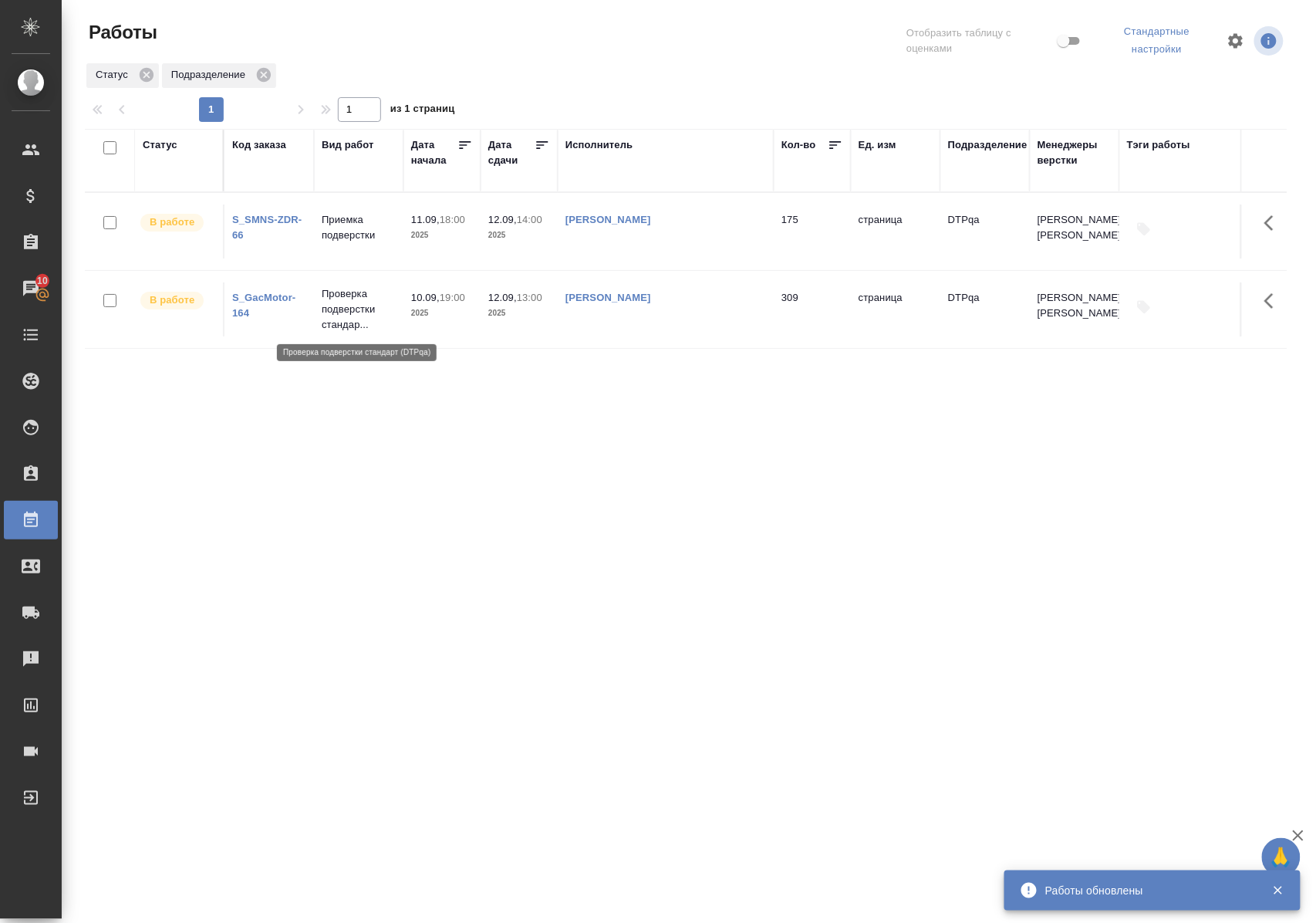
click at [349, 312] on p "Проверка подверстки стандар..." at bounding box center [358, 309] width 74 height 46
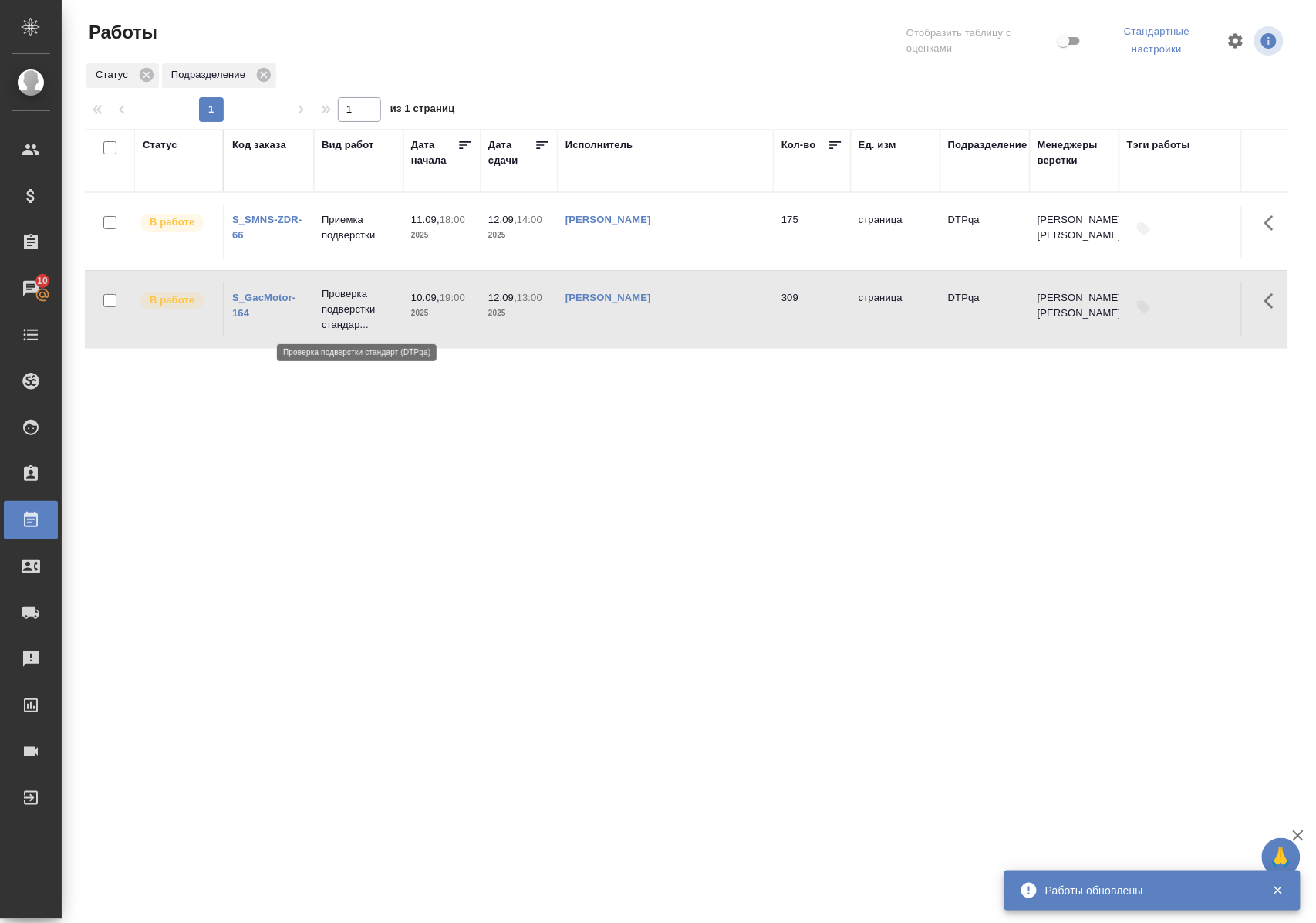
click at [349, 313] on p "Проверка подверстки стандар..." at bounding box center [358, 309] width 74 height 46
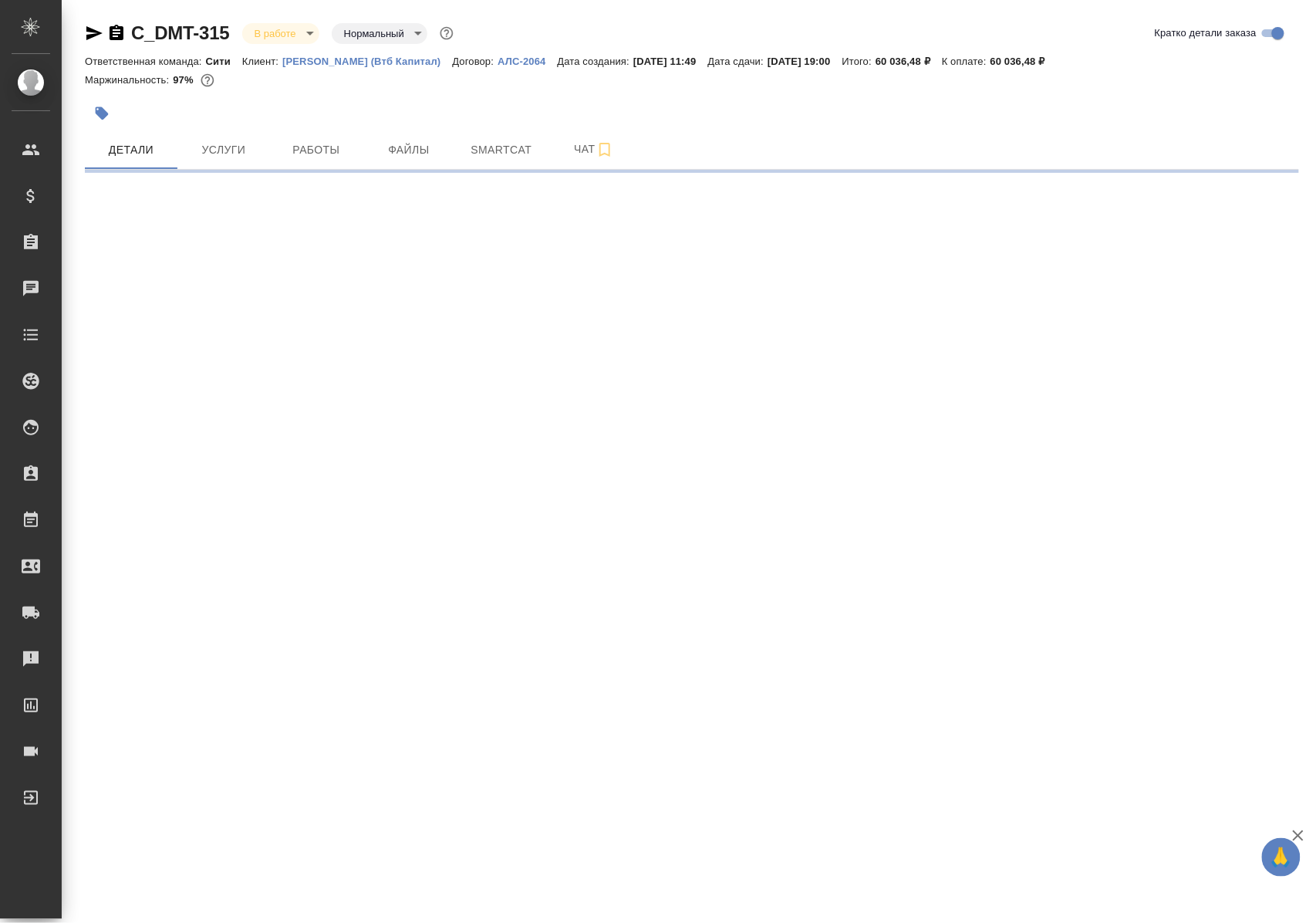
select select "RU"
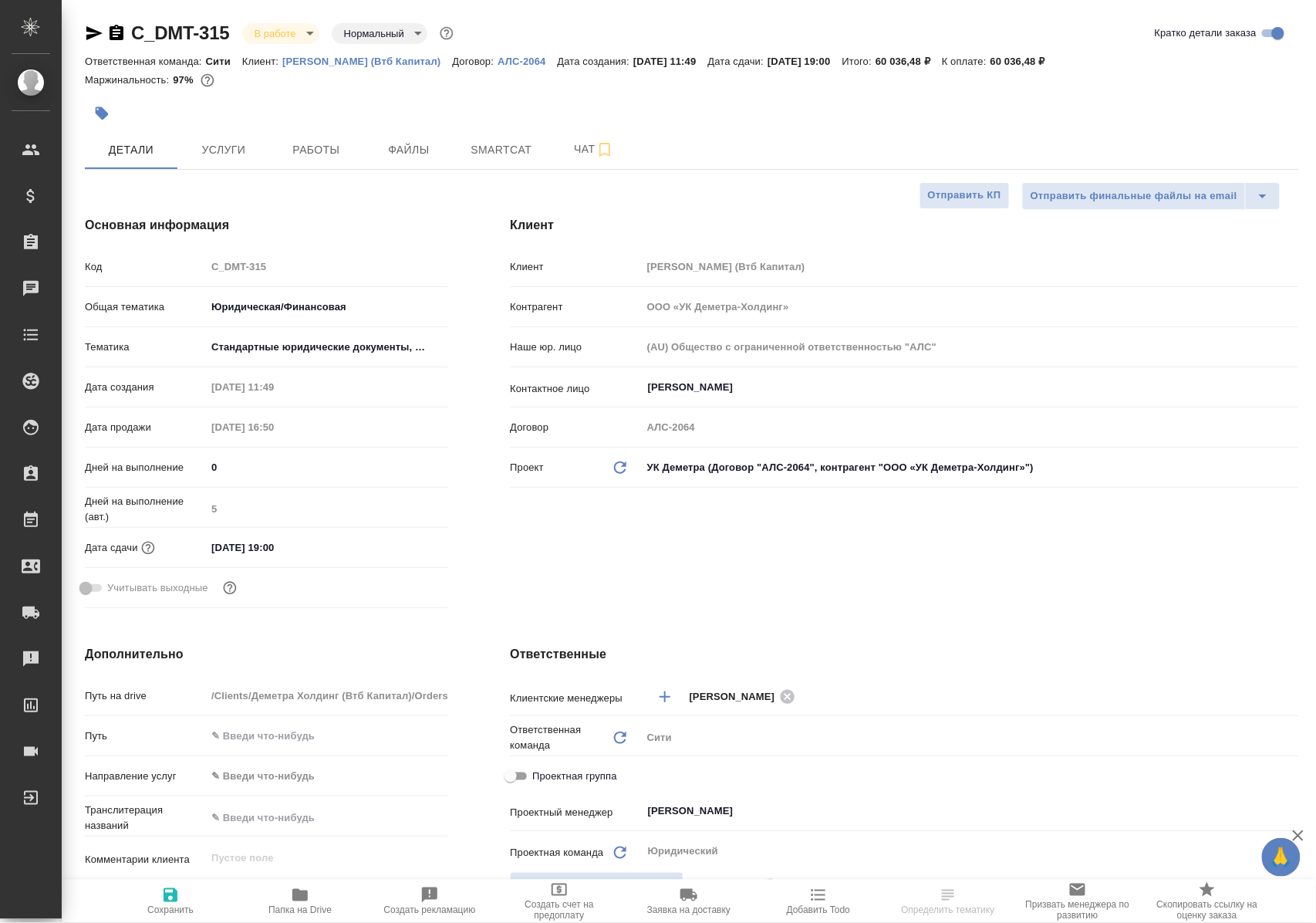
type textarea "x"
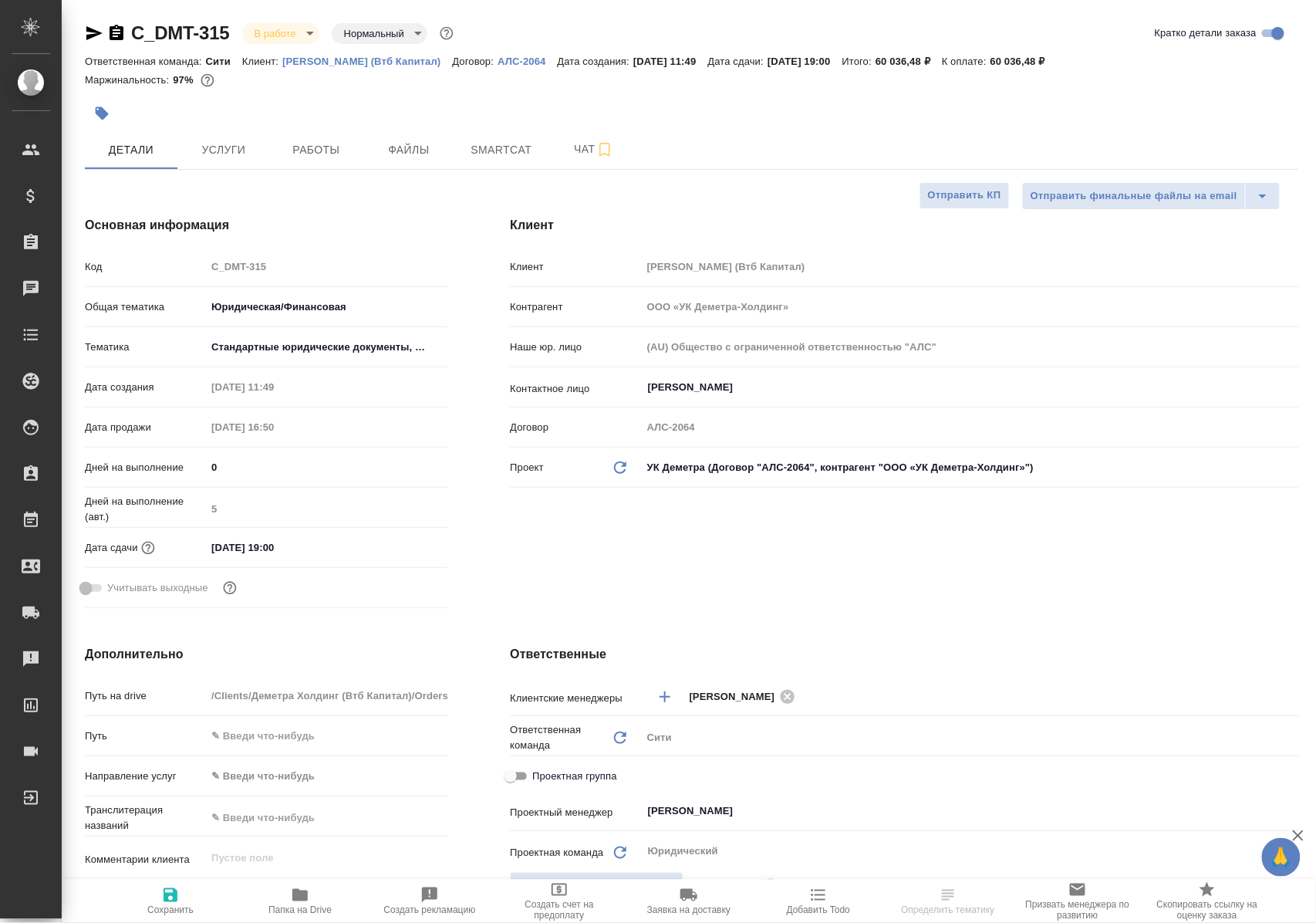
type textarea "x"
click at [324, 156] on span "Работы" at bounding box center [316, 150] width 74 height 19
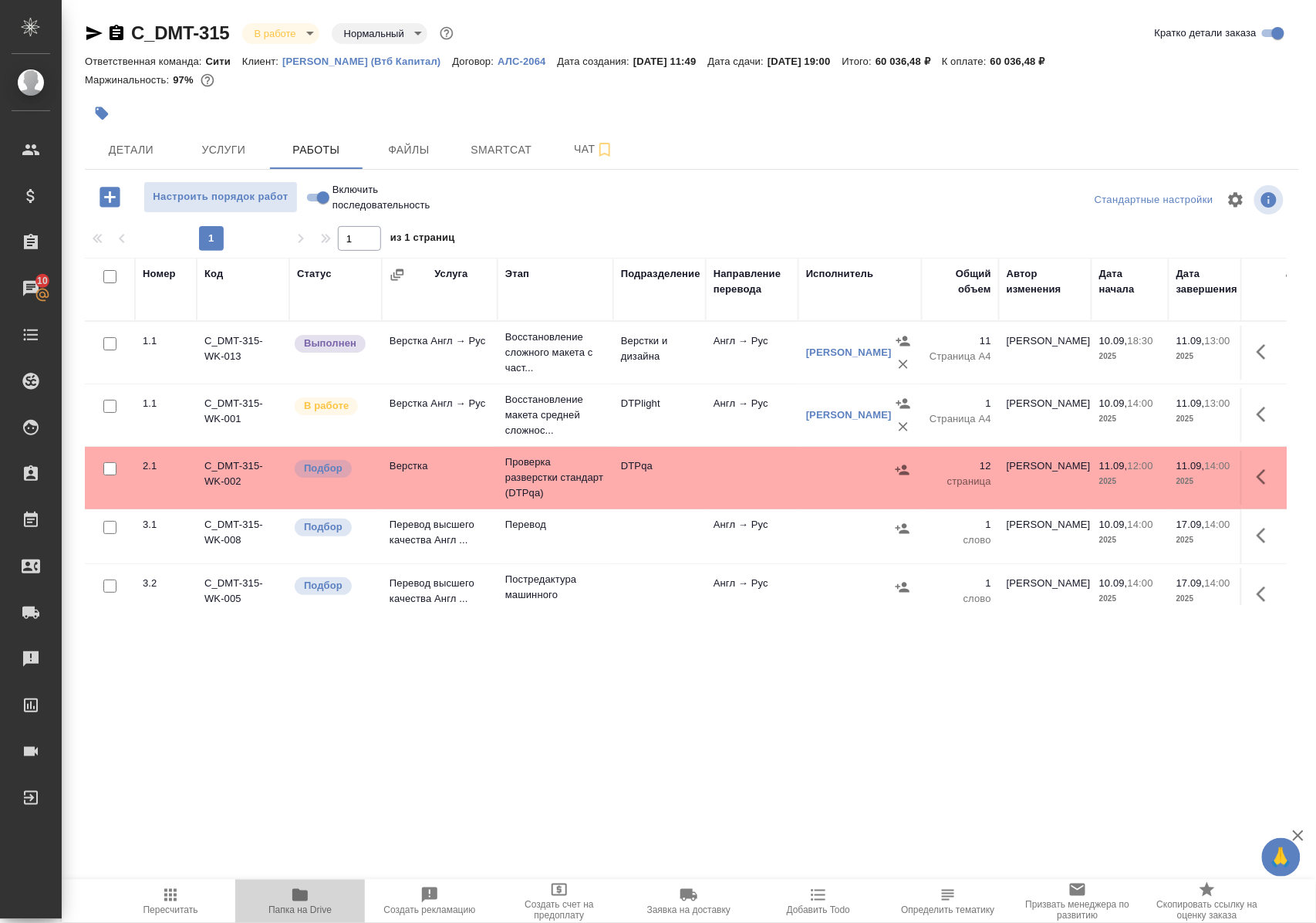
click at [309, 893] on span "Папка на Drive" at bounding box center [300, 900] width 111 height 29
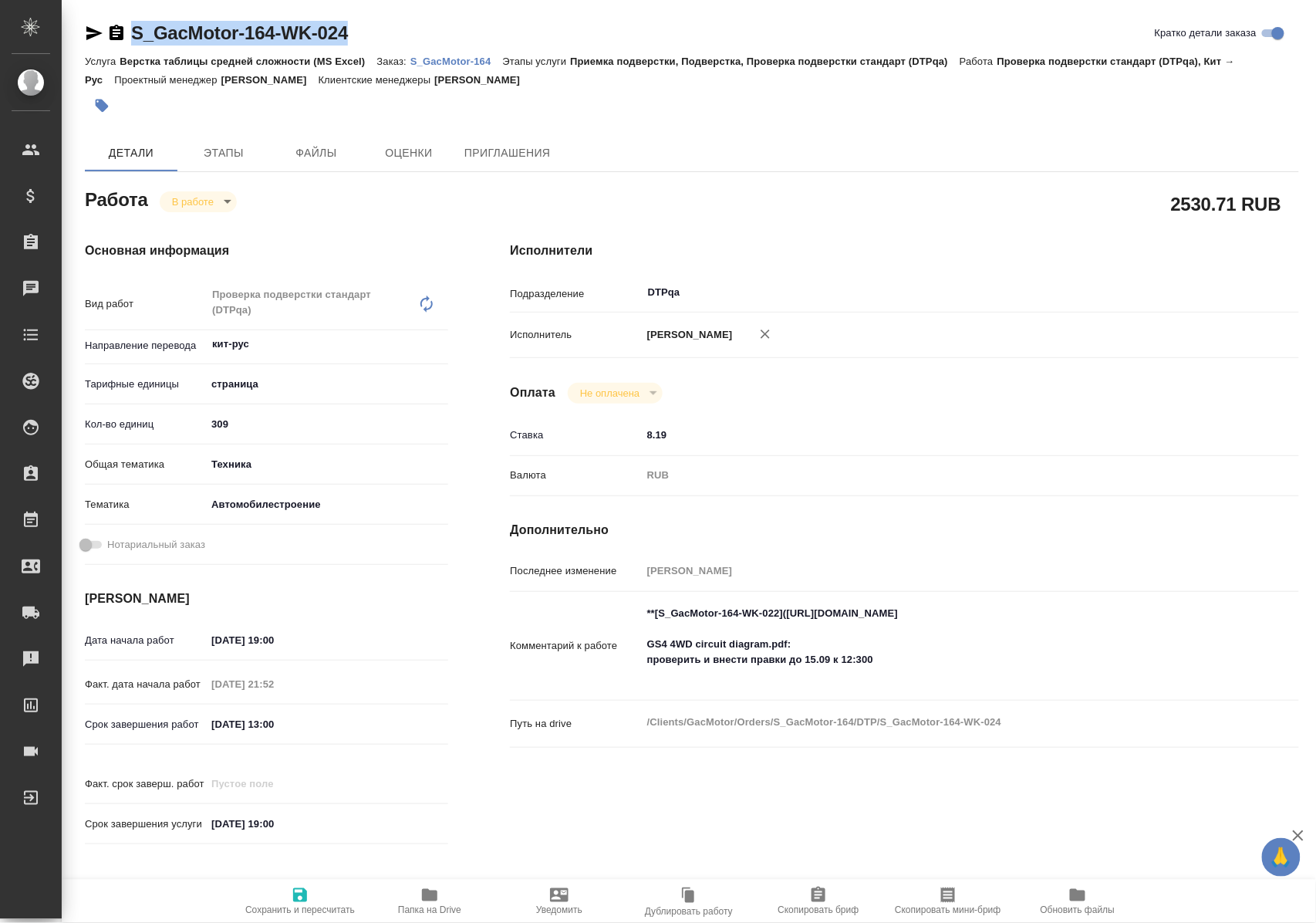
drag, startPoint x: 389, startPoint y: 31, endPoint x: 132, endPoint y: 34, distance: 257.0
click at [132, 34] on div "S_GacMotor-164-WK-024 Кратко детали заказа" at bounding box center [692, 33] width 1215 height 25
copy link "S_GacMotor-164-WK-024"
drag, startPoint x: 799, startPoint y: 627, endPoint x: 1109, endPoint y: 633, distance: 310.1
click at [1109, 633] on textarea "**[S_GacMotor-164-WK-022]([URL][DOMAIN_NAME] GS4 4WD circuit diagram.pdf: прове…" at bounding box center [938, 645] width 591 height 88
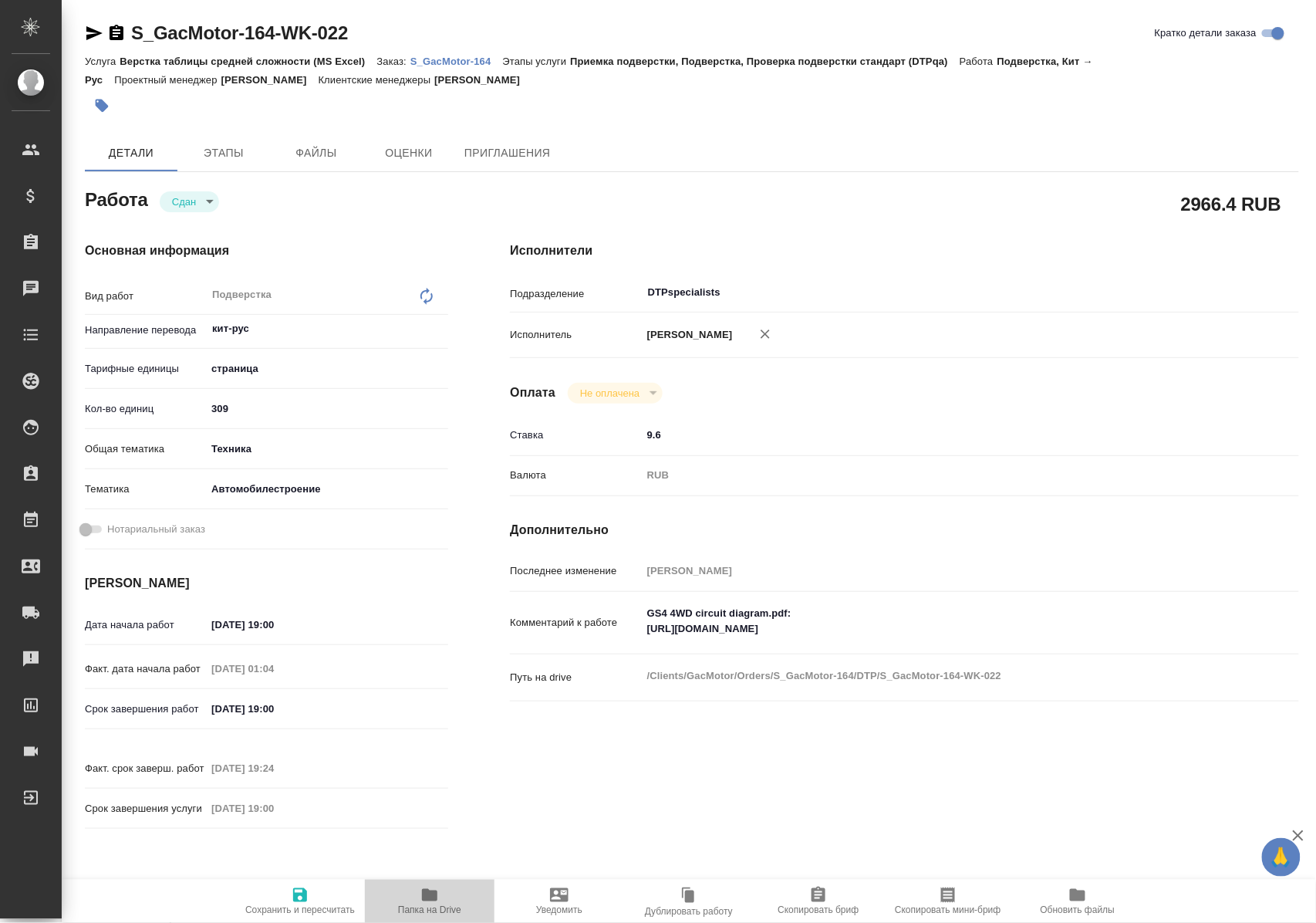
click at [429, 901] on icon "button" at bounding box center [430, 895] width 19 height 19
click at [483, 64] on p "S_GacMotor-164" at bounding box center [457, 61] width 93 height 11
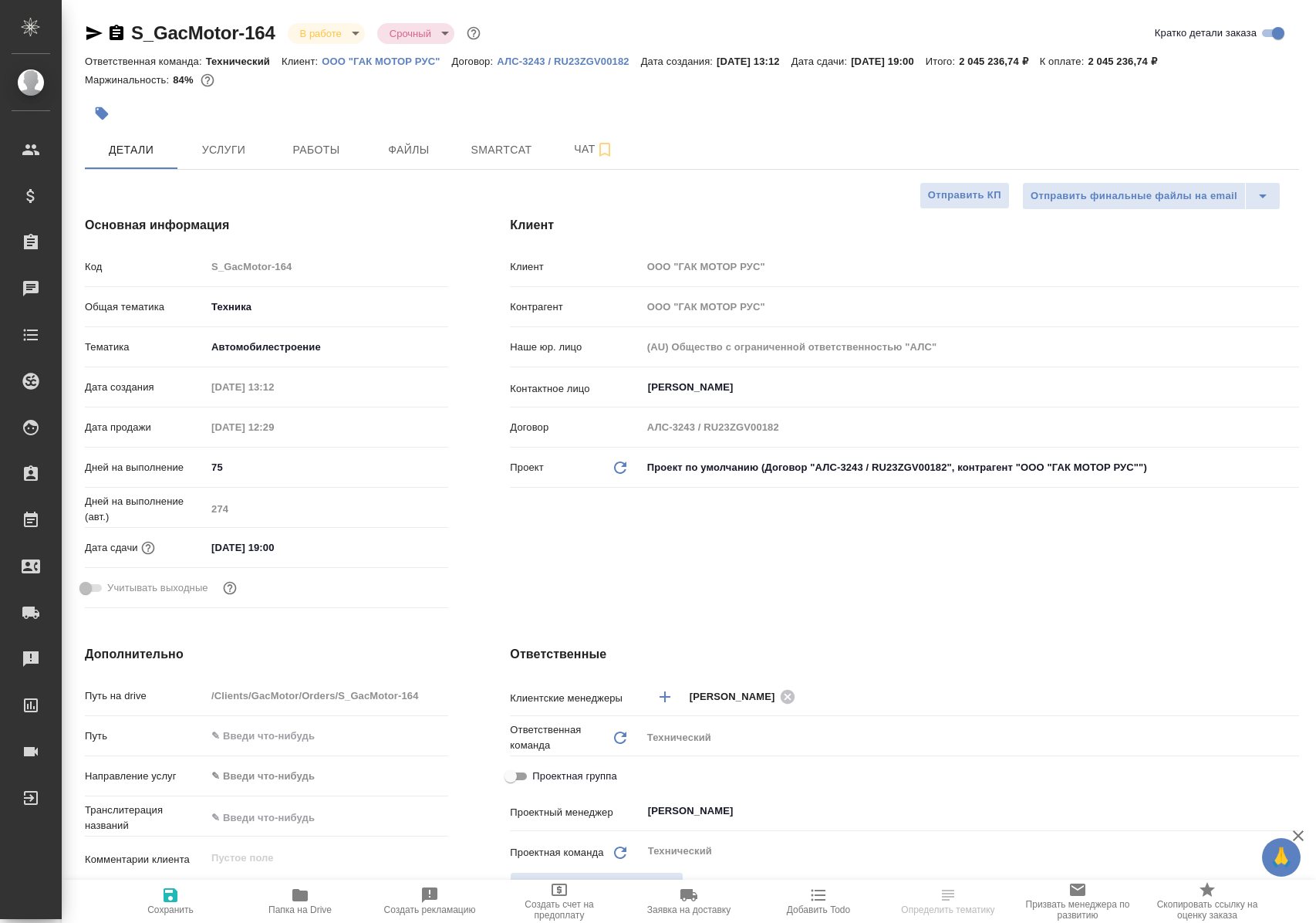
select select "RU"
click at [313, 148] on span "Работы" at bounding box center [316, 150] width 74 height 19
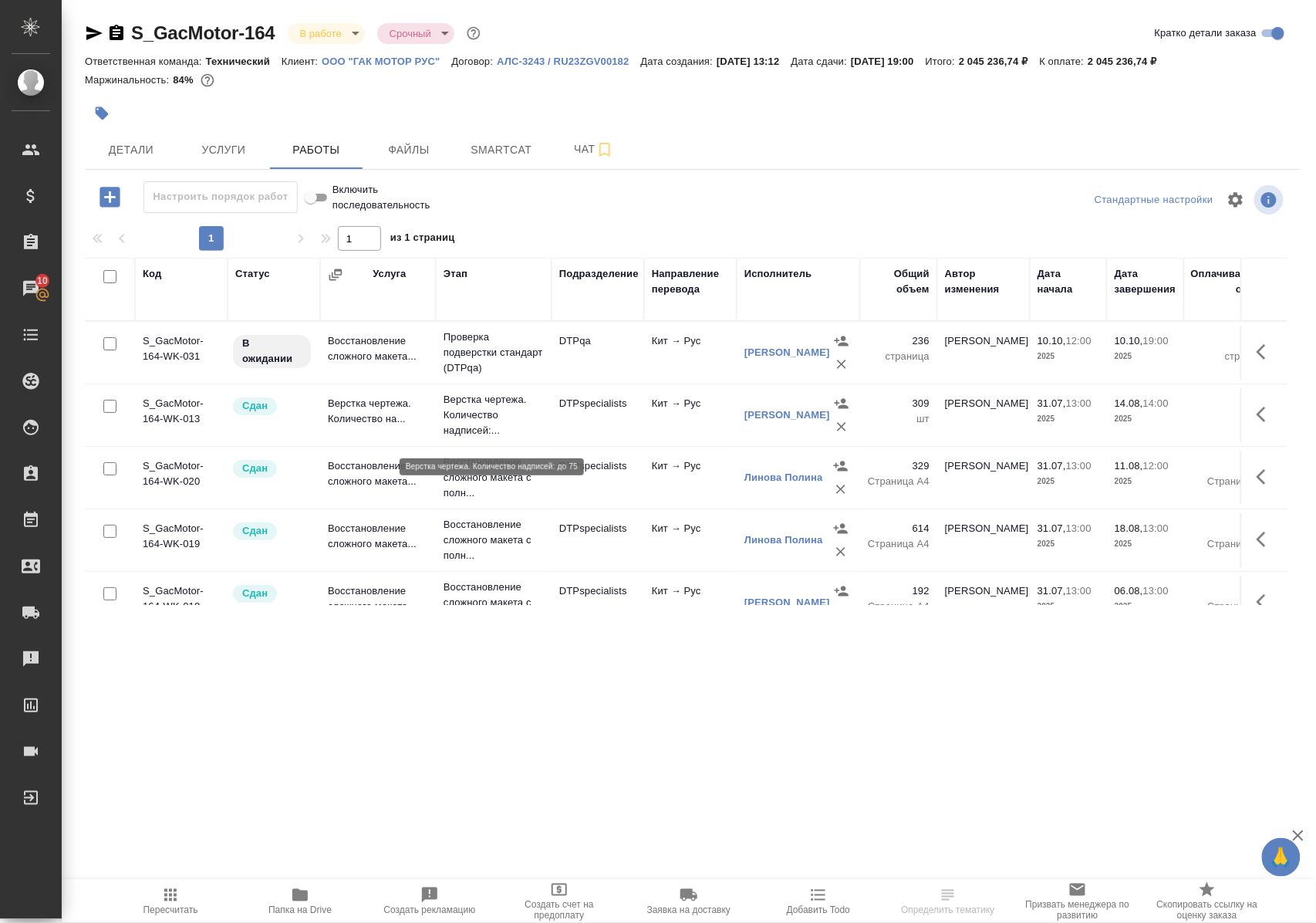
click at [461, 425] on p "Верстка чертежа. Количество надписей:..." at bounding box center [493, 415] width 101 height 46
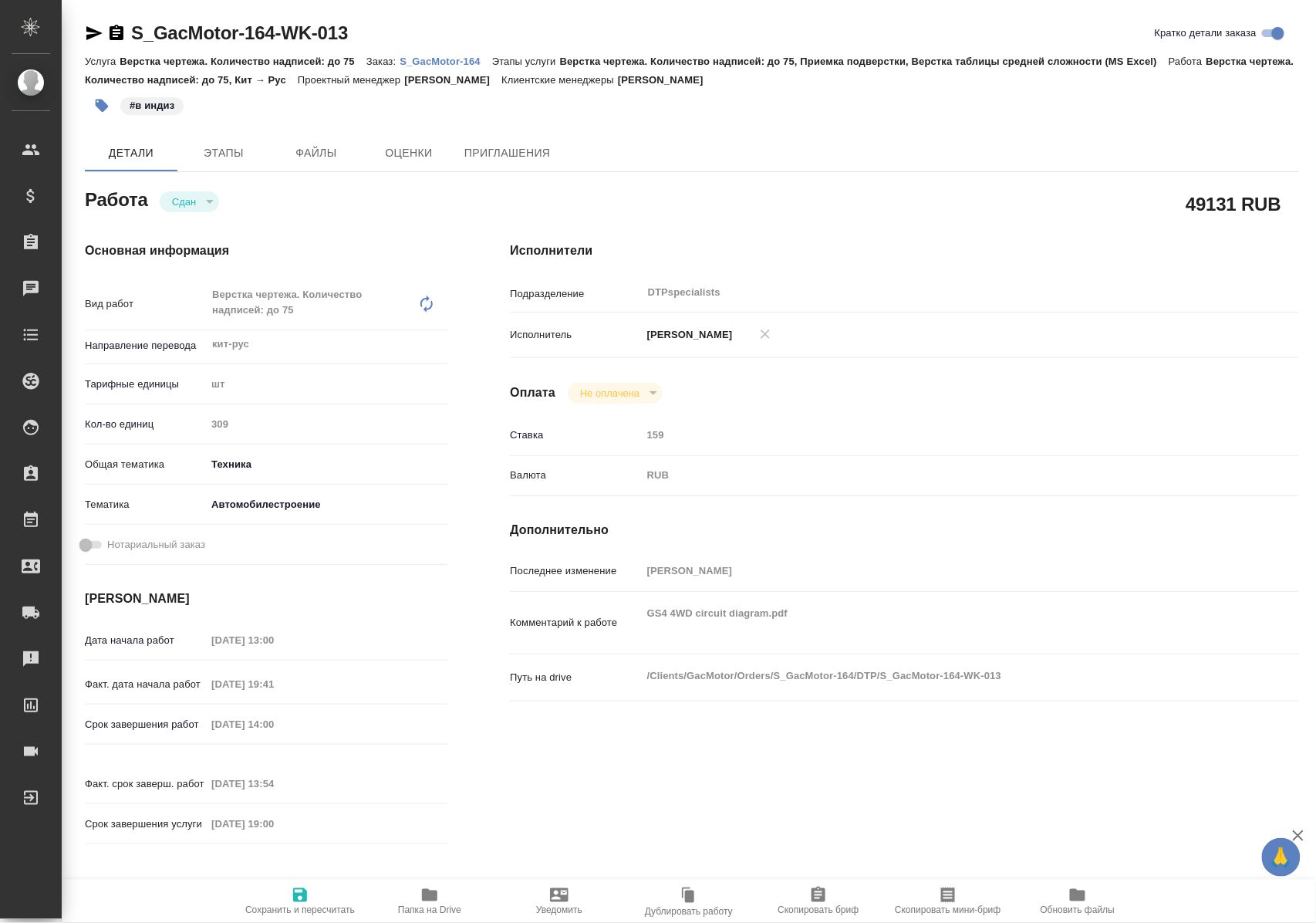
click at [430, 896] on icon "button" at bounding box center [430, 895] width 15 height 12
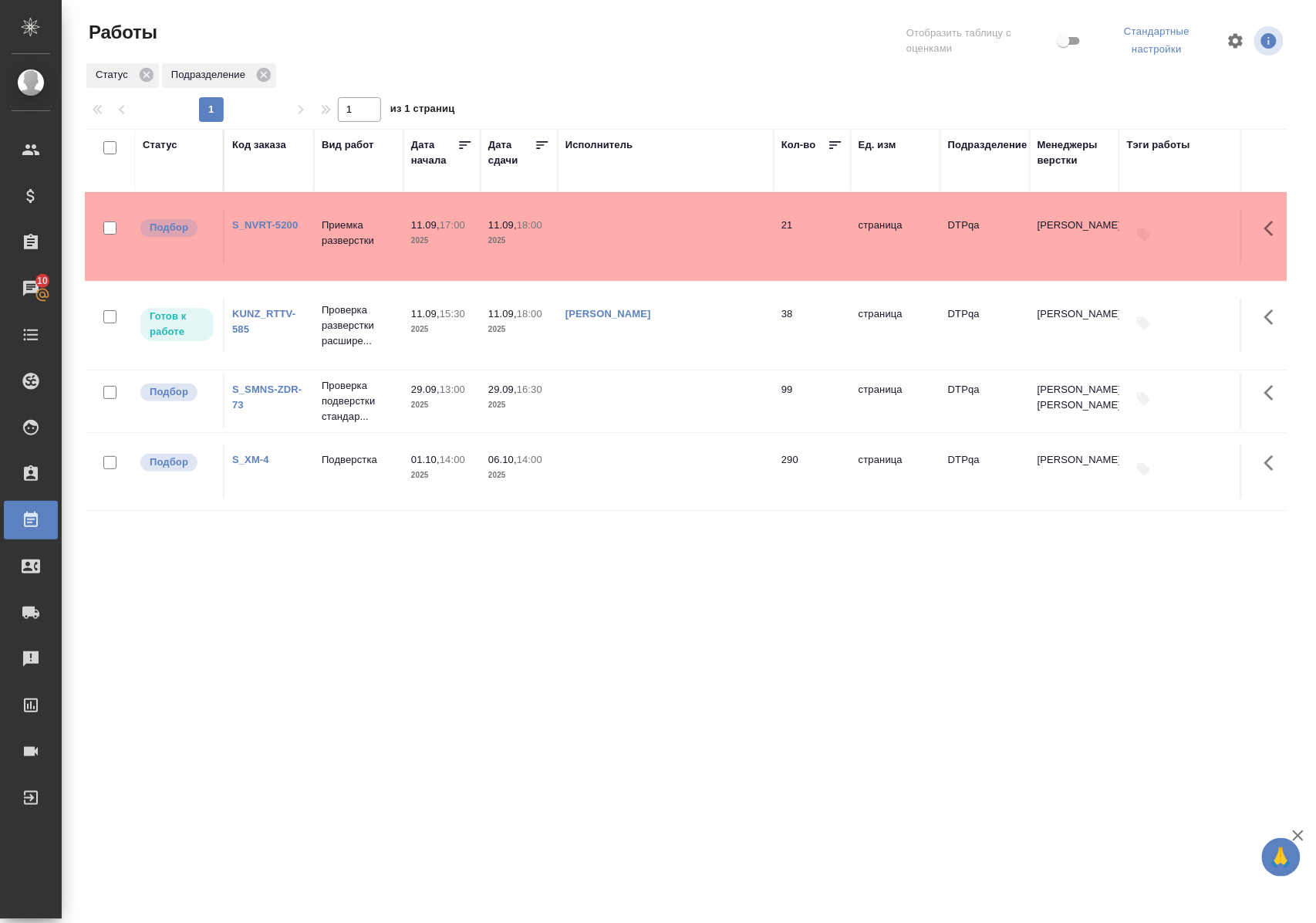
click at [283, 220] on link "S_NVRT-5200" at bounding box center [265, 224] width 65 height 11
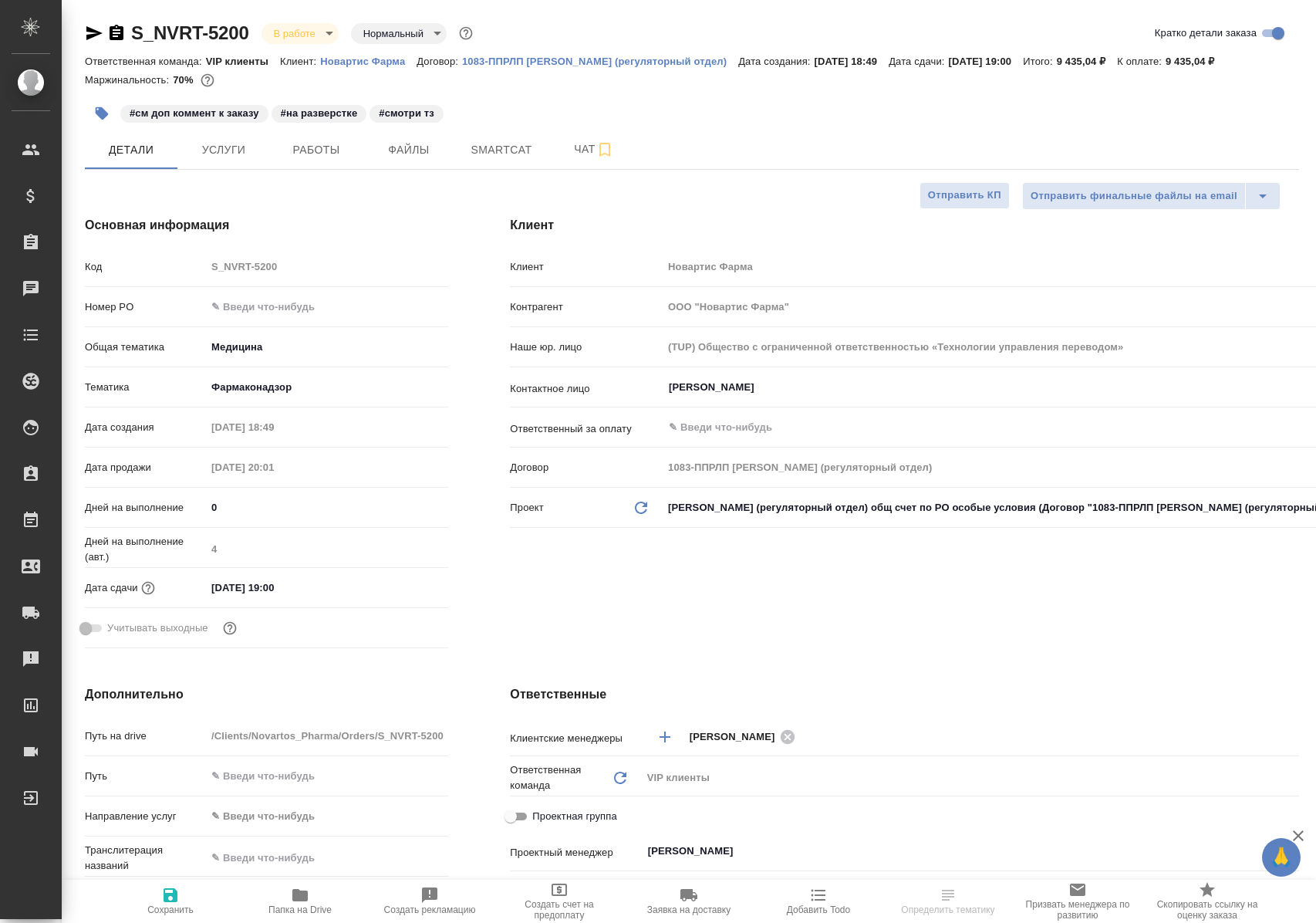
select select "RU"
click at [313, 155] on span "Работы" at bounding box center [316, 150] width 74 height 19
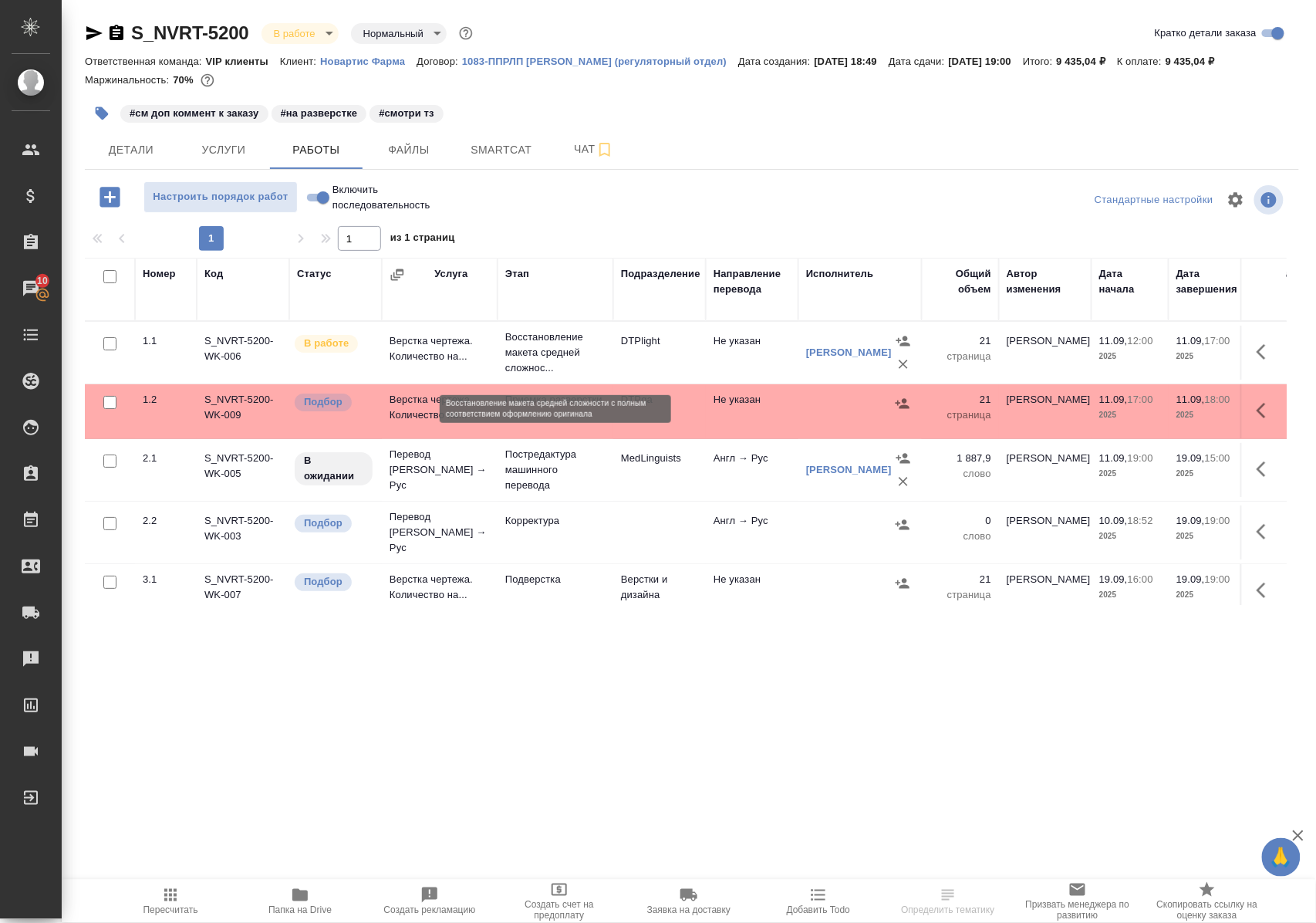
click at [539, 365] on p "Восстановление макета средней сложнос..." at bounding box center [555, 352] width 101 height 46
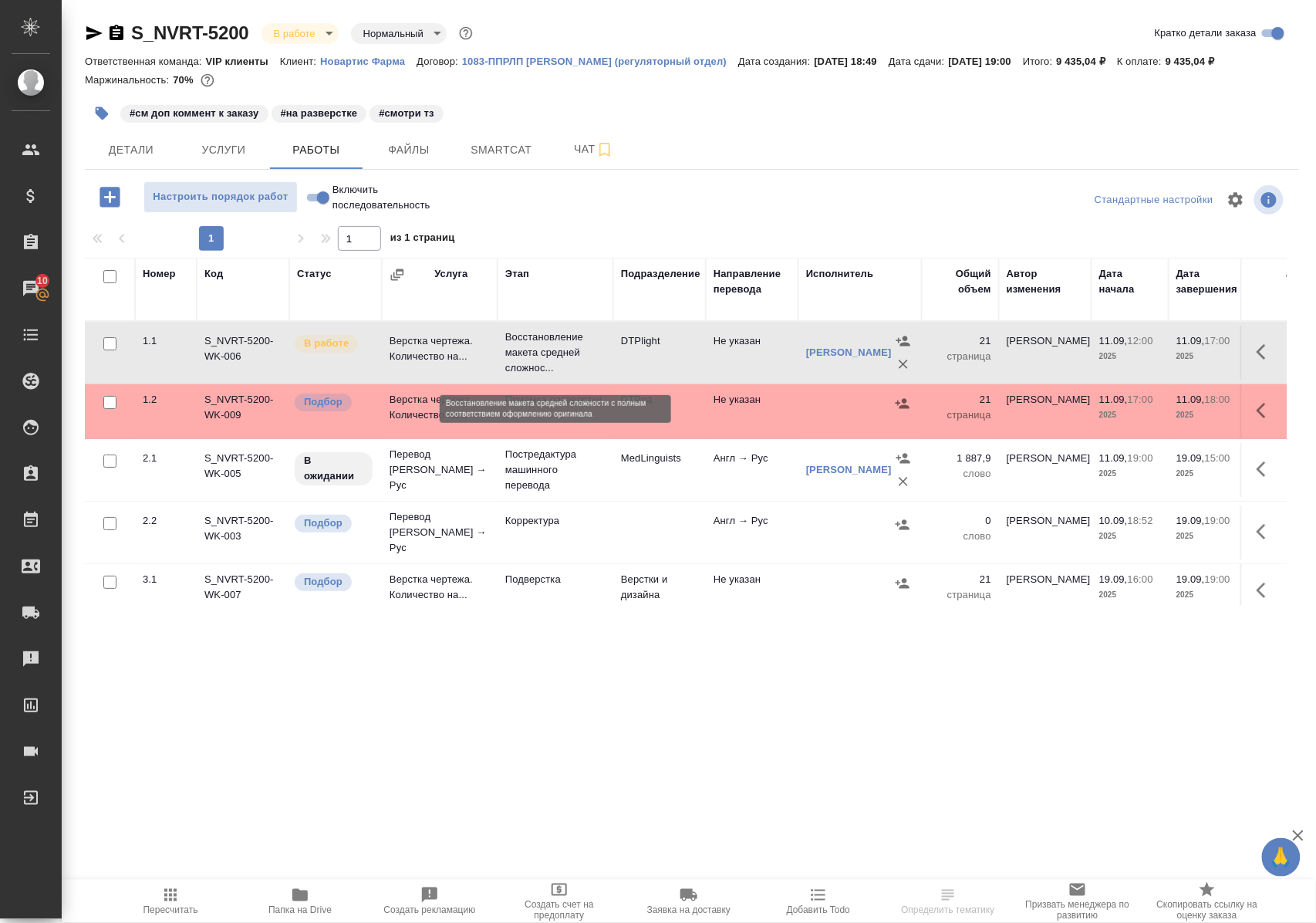
click at [540, 364] on p "Восстановление макета средней сложнос..." at bounding box center [555, 352] width 101 height 46
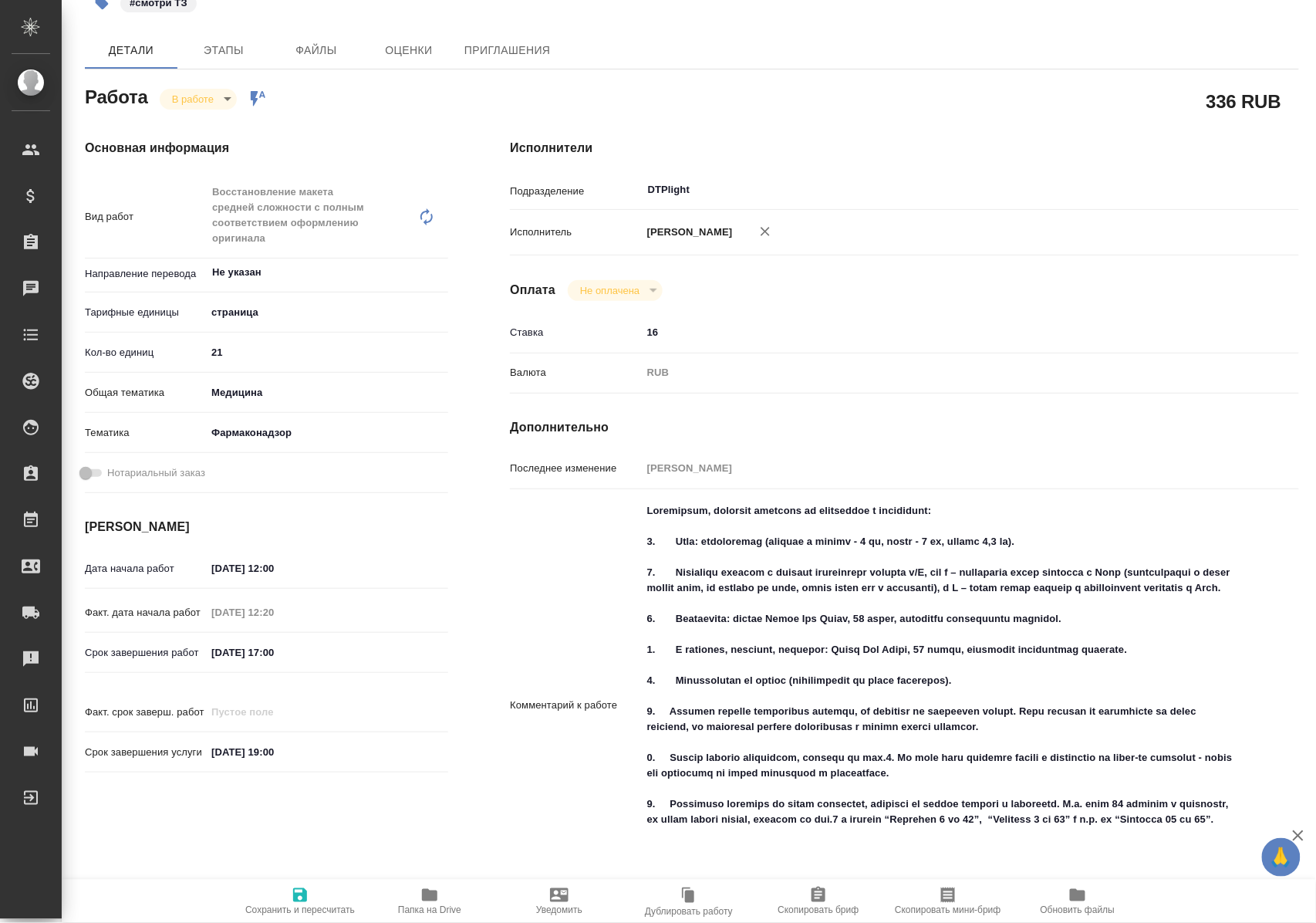
scroll to position [205, 0]
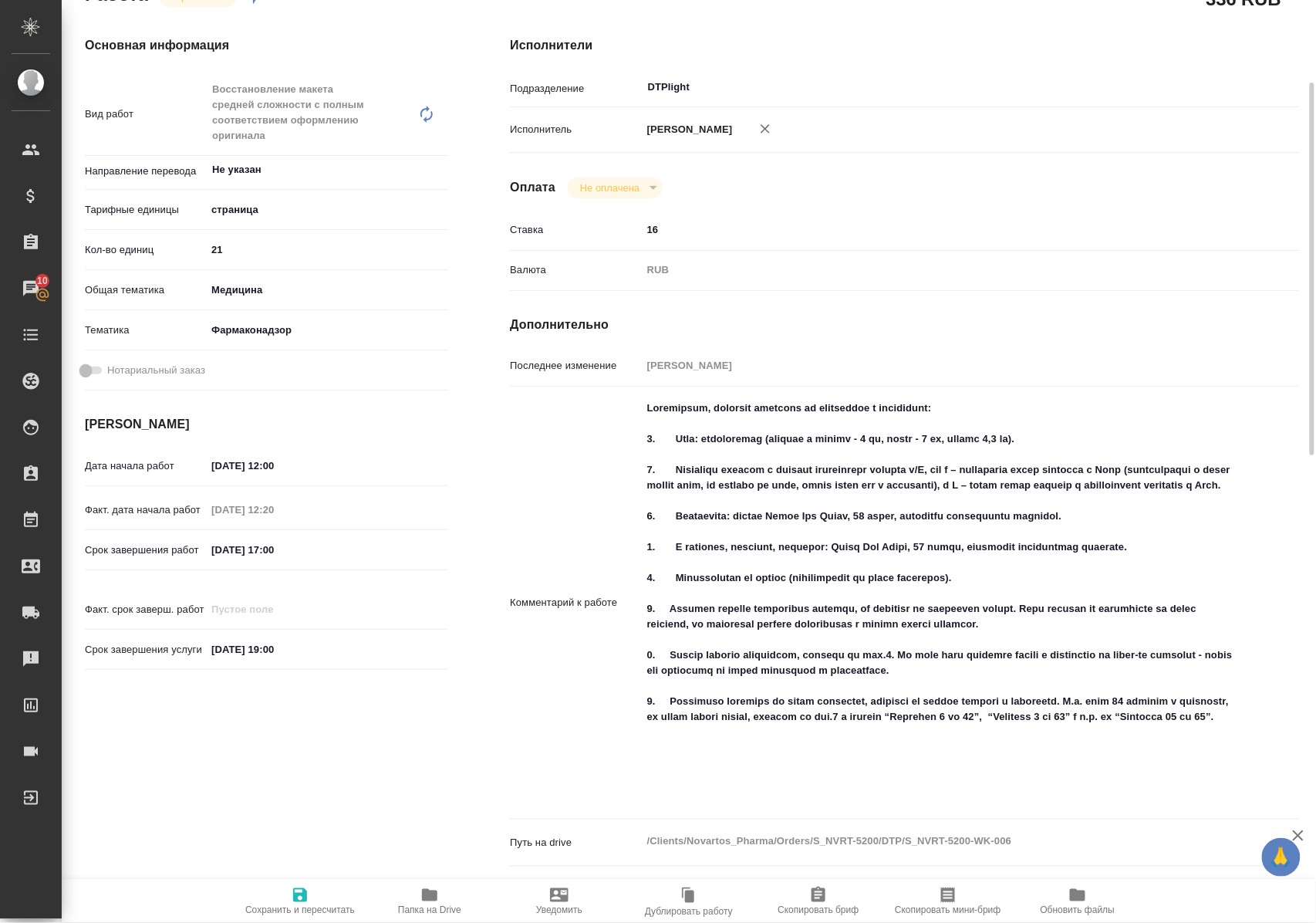
click at [433, 901] on icon "button" at bounding box center [430, 895] width 19 height 19
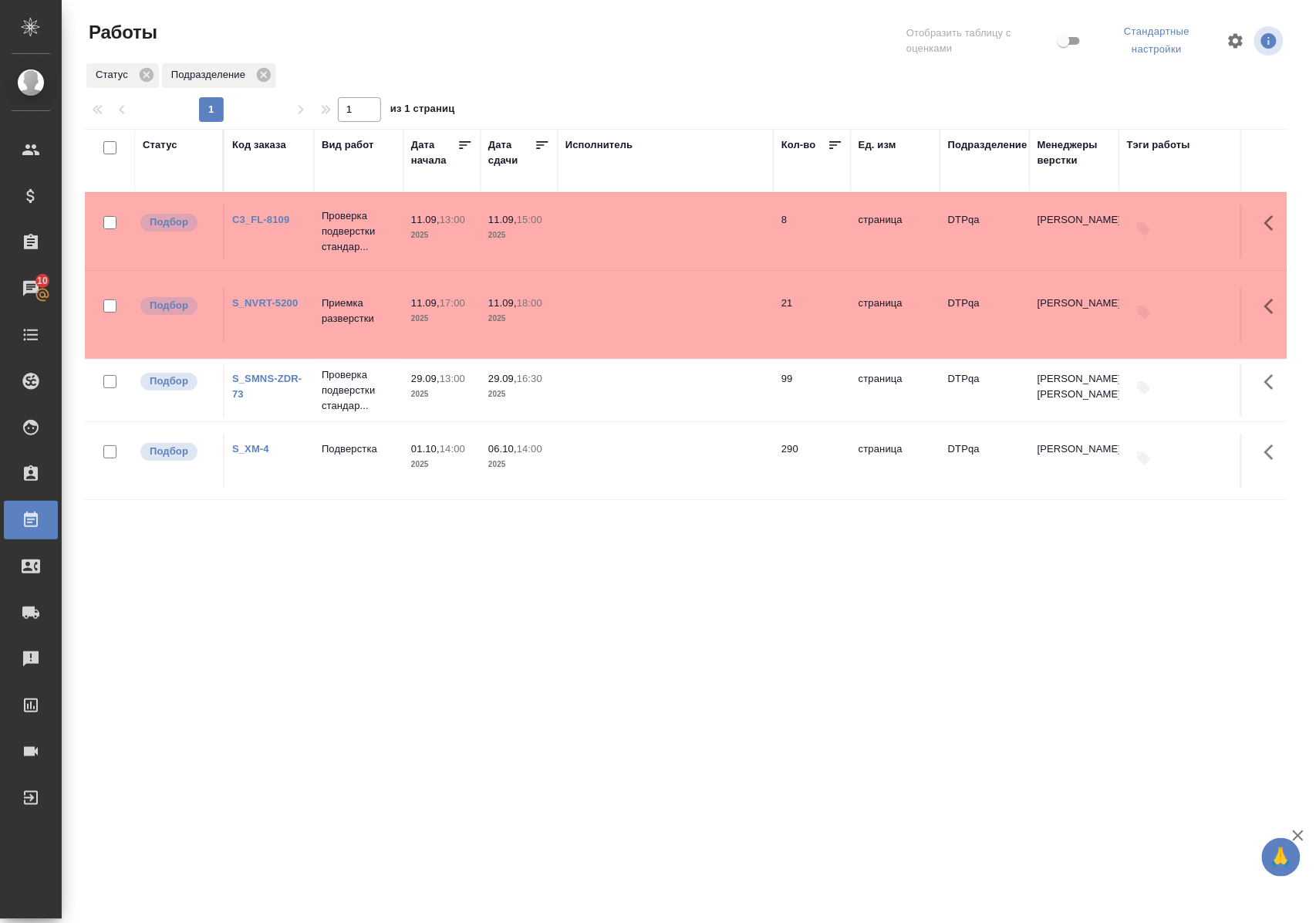
click at [247, 223] on link "C3_FL-8109" at bounding box center [260, 219] width 57 height 11
click at [275, 300] on link "S_NVRT-5200" at bounding box center [265, 303] width 65 height 11
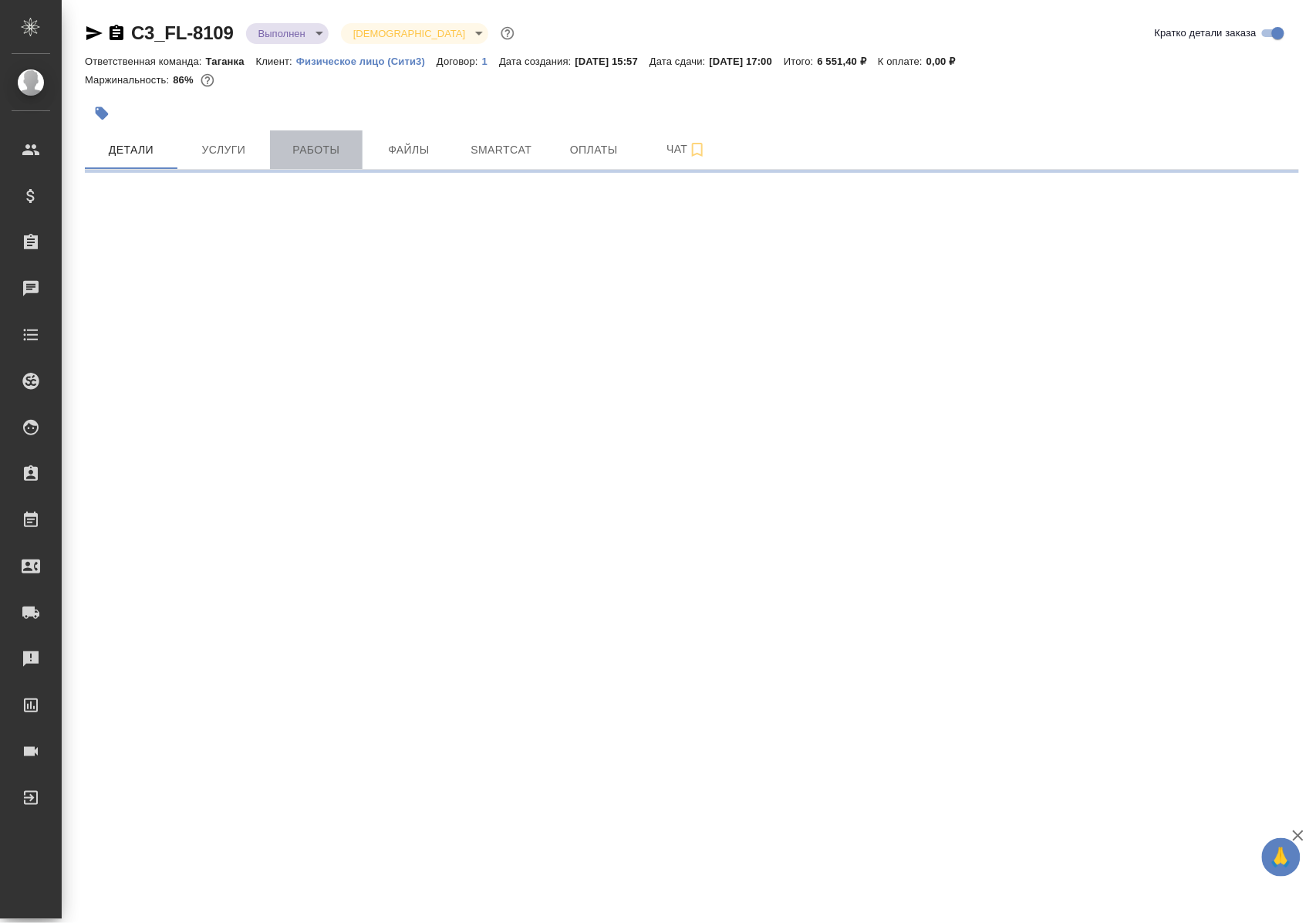
click at [315, 153] on span "Работы" at bounding box center [316, 150] width 74 height 19
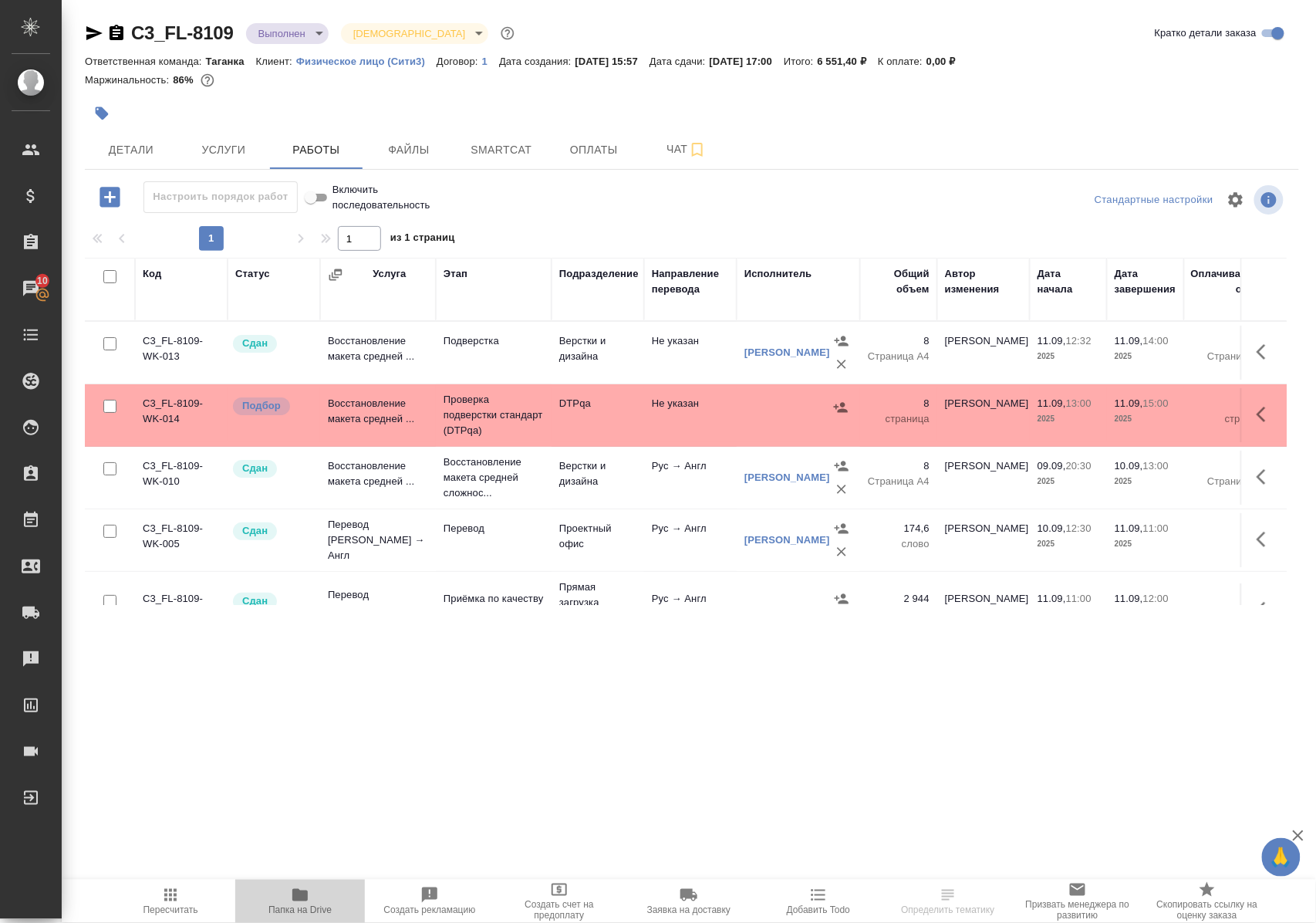
click at [309, 896] on span "Папка на Drive" at bounding box center [300, 900] width 111 height 29
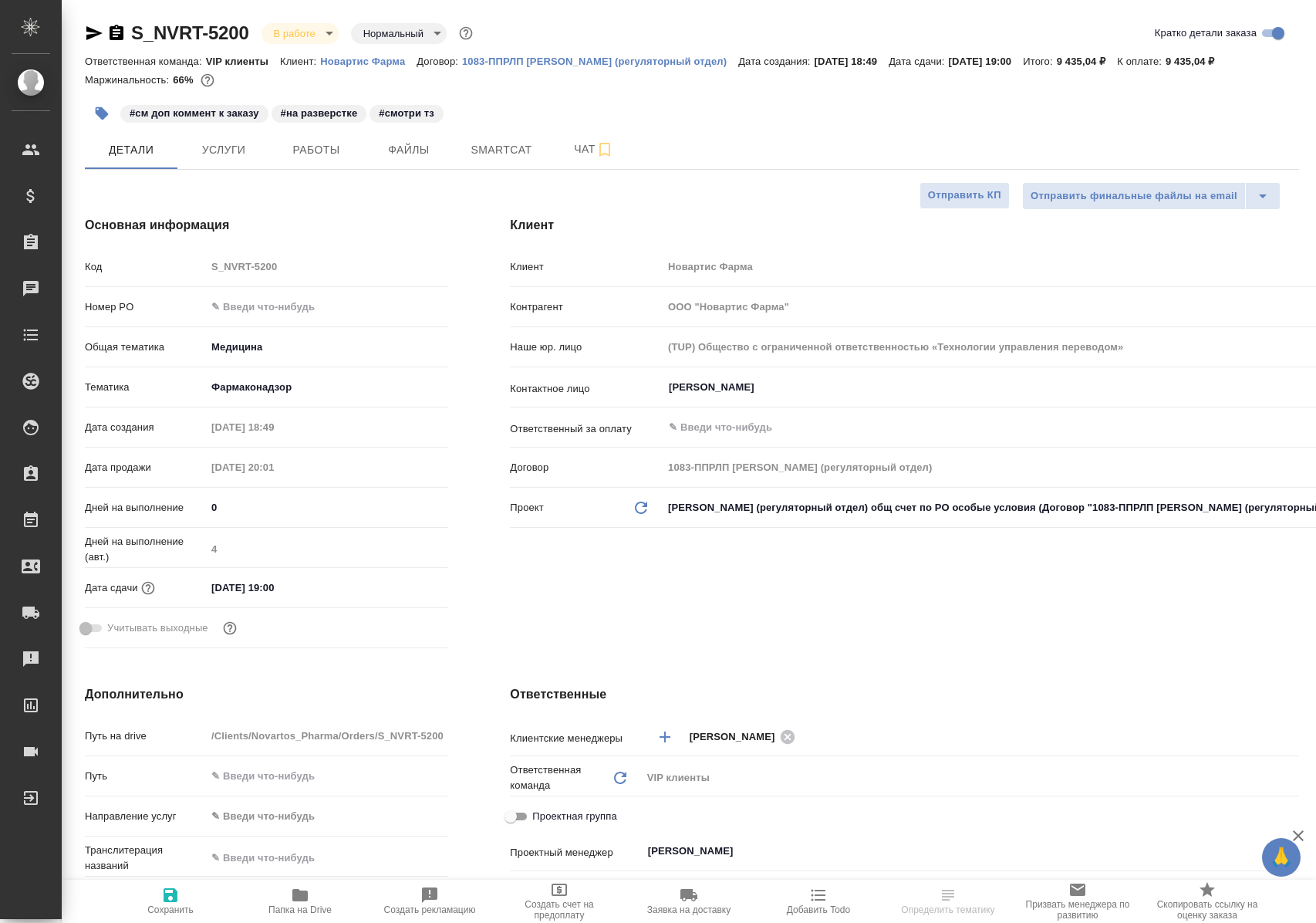
select select "RU"
click at [297, 155] on span "Работы" at bounding box center [316, 150] width 74 height 19
